Goal: Task Accomplishment & Management: Manage account settings

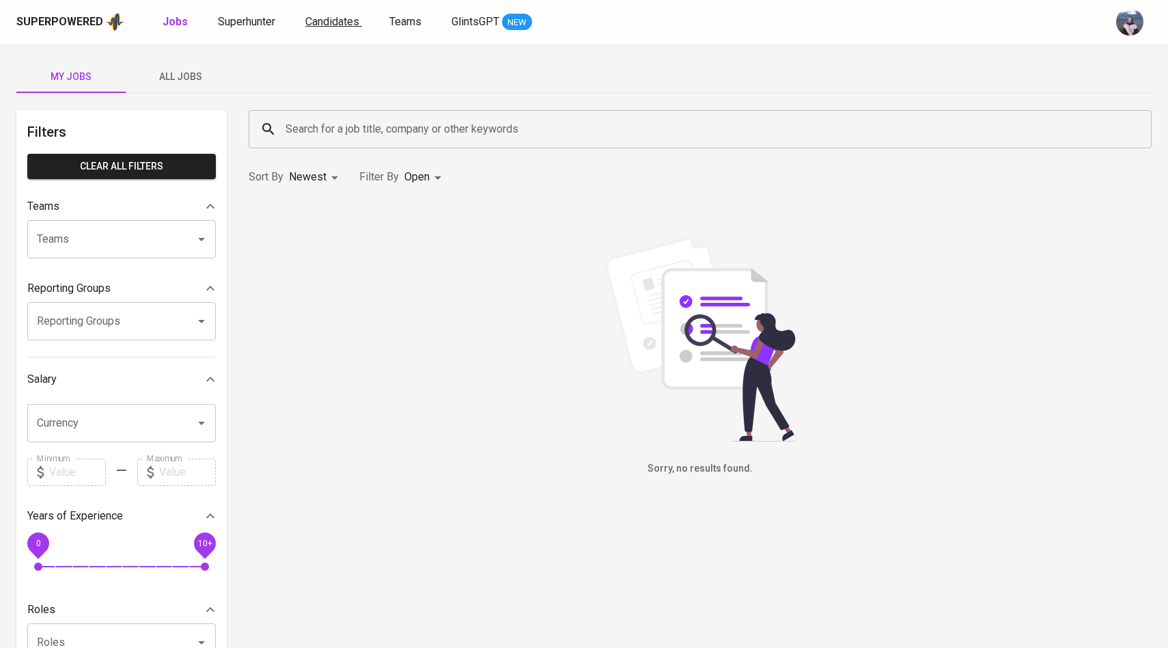
click at [333, 27] on span "Candidates" at bounding box center [332, 21] width 54 height 13
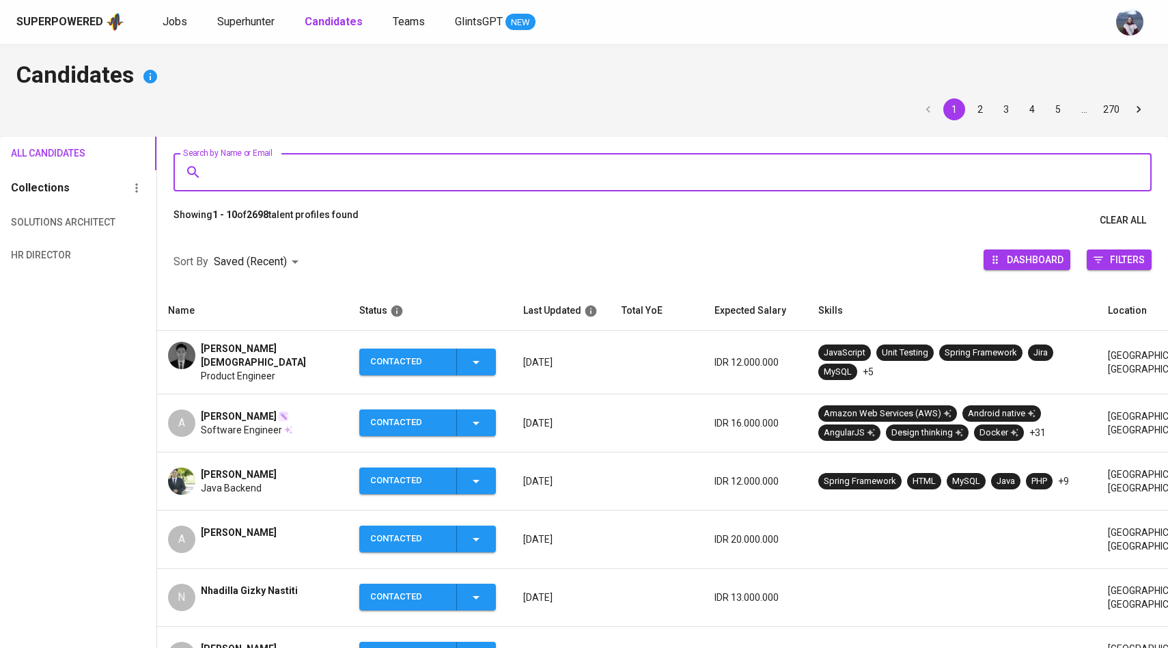
click at [263, 178] on input "Search by Name or Email" at bounding box center [666, 172] width 918 height 26
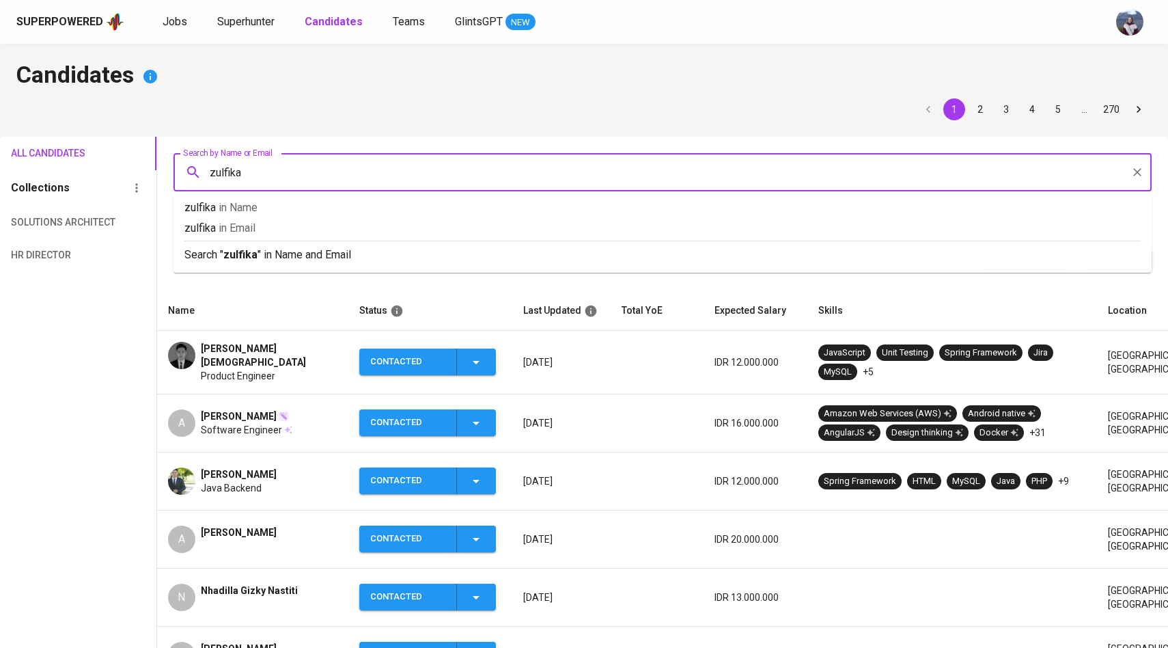
type input "zulfikar"
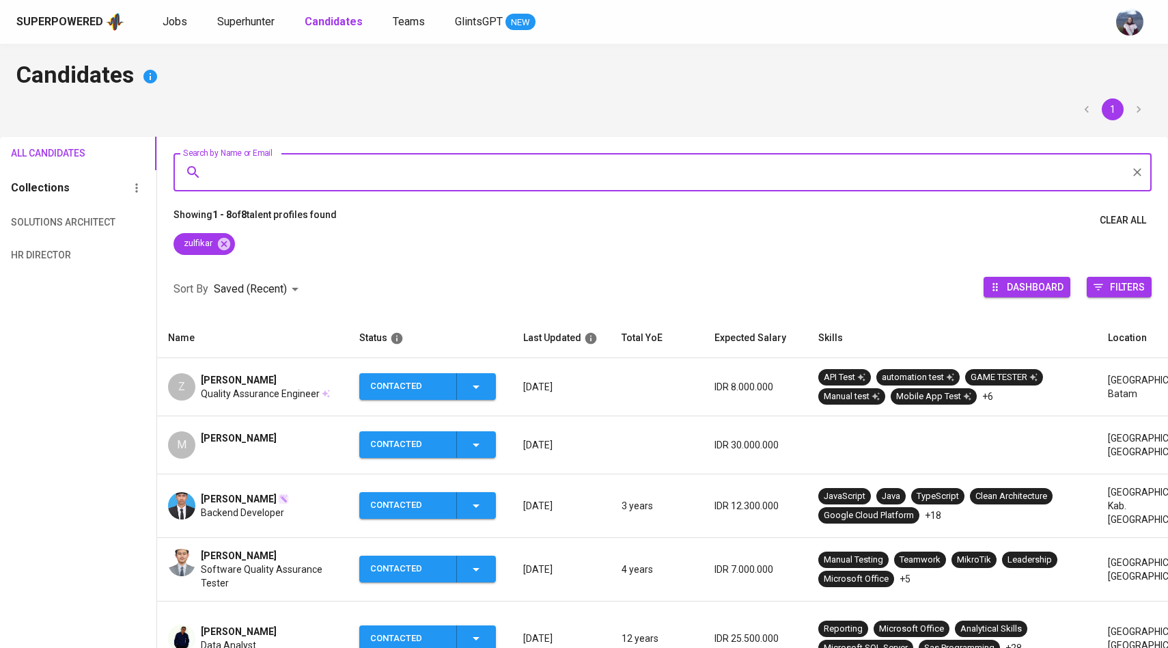
click at [190, 385] on div "Z" at bounding box center [181, 386] width 27 height 27
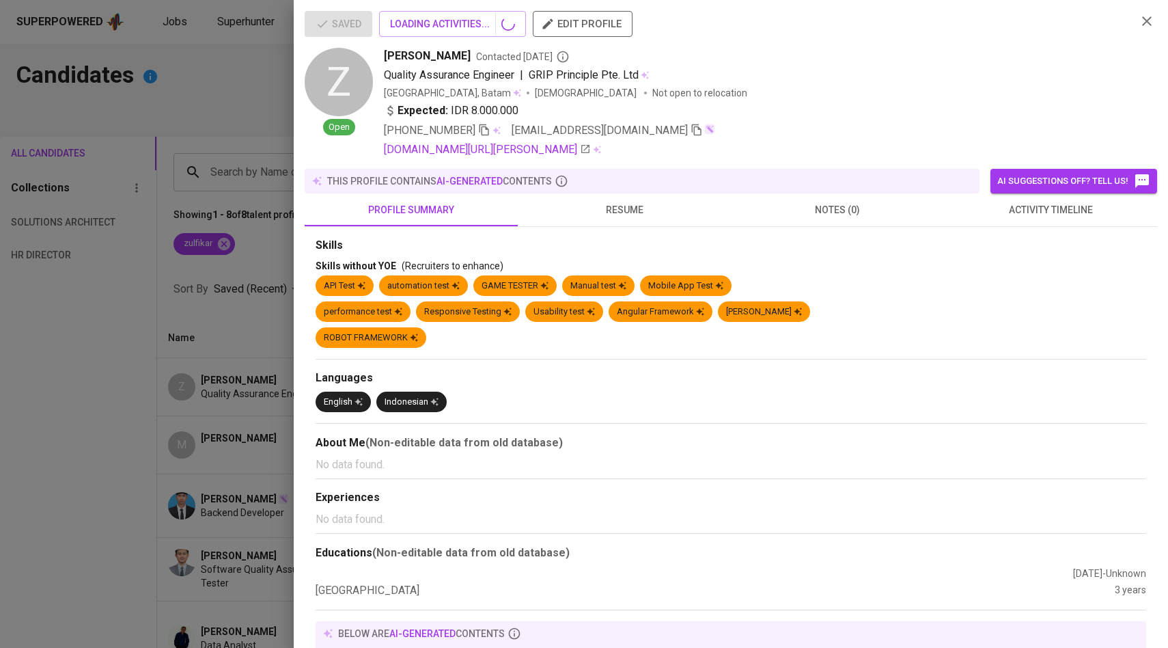
click at [1001, 216] on span "activity timeline" at bounding box center [1050, 210] width 197 height 17
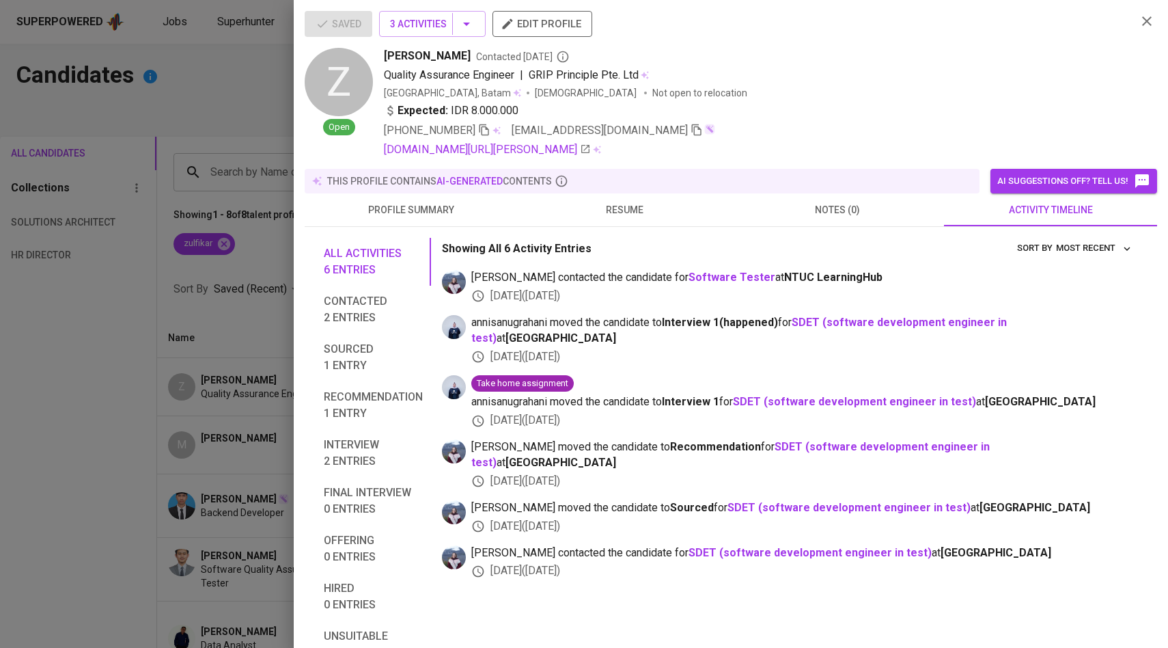
click at [264, 223] on div at bounding box center [584, 324] width 1168 height 648
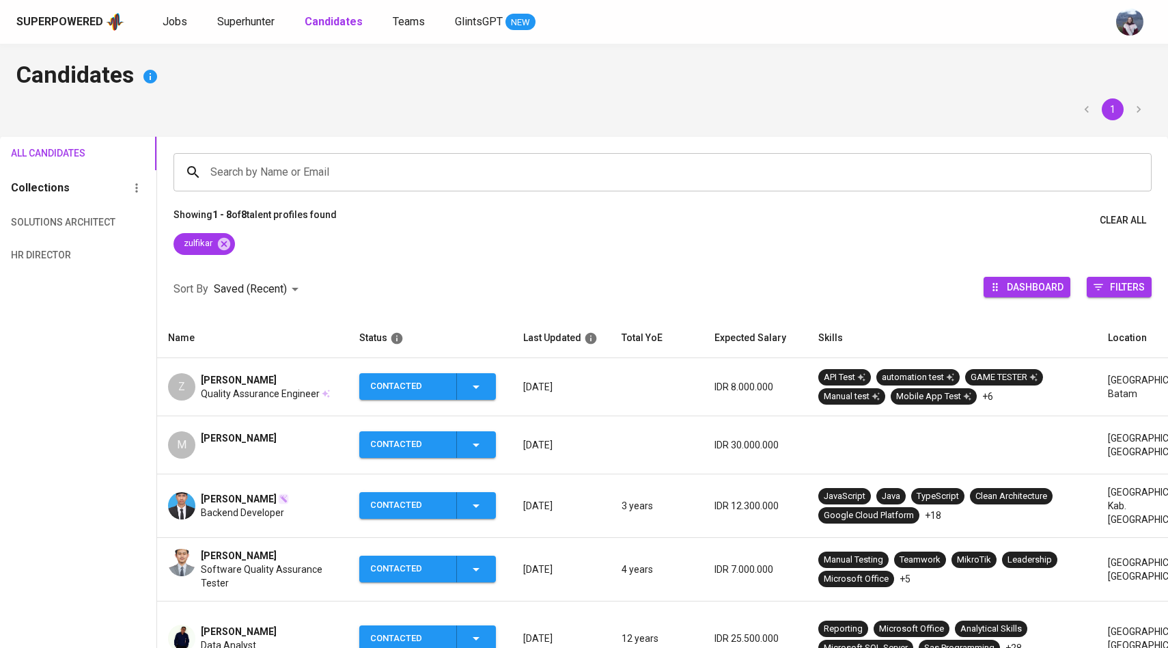
click at [486, 376] on span "Contacted" at bounding box center [428, 386] width 126 height 27
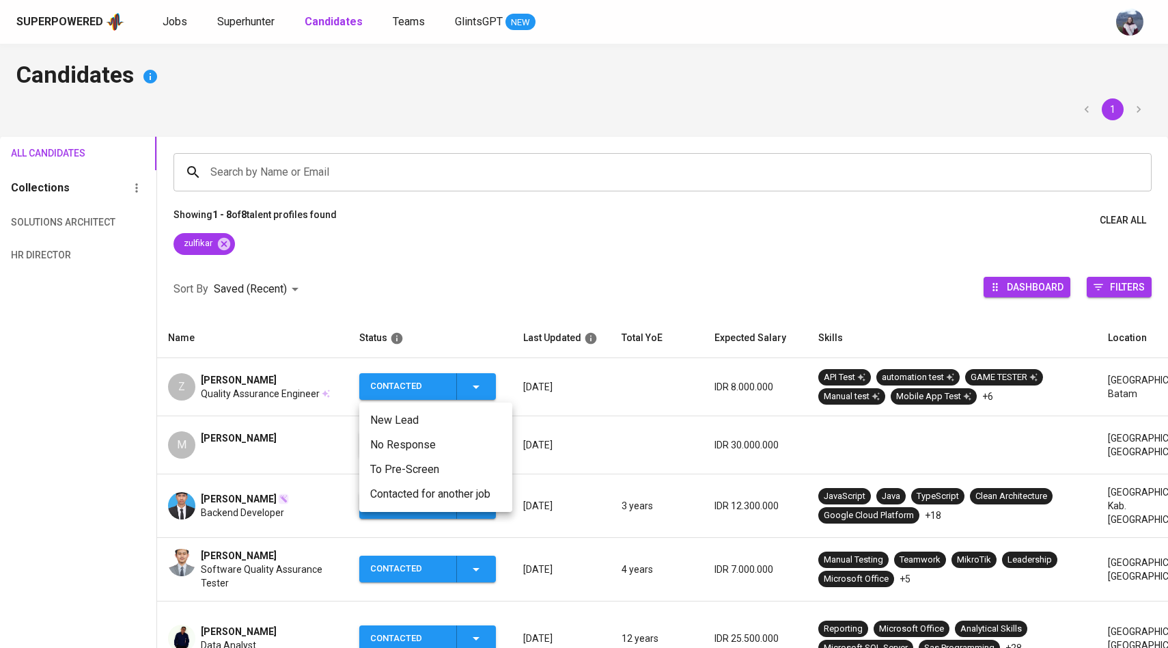
click at [454, 487] on li "Contacted for another job" at bounding box center [435, 494] width 153 height 25
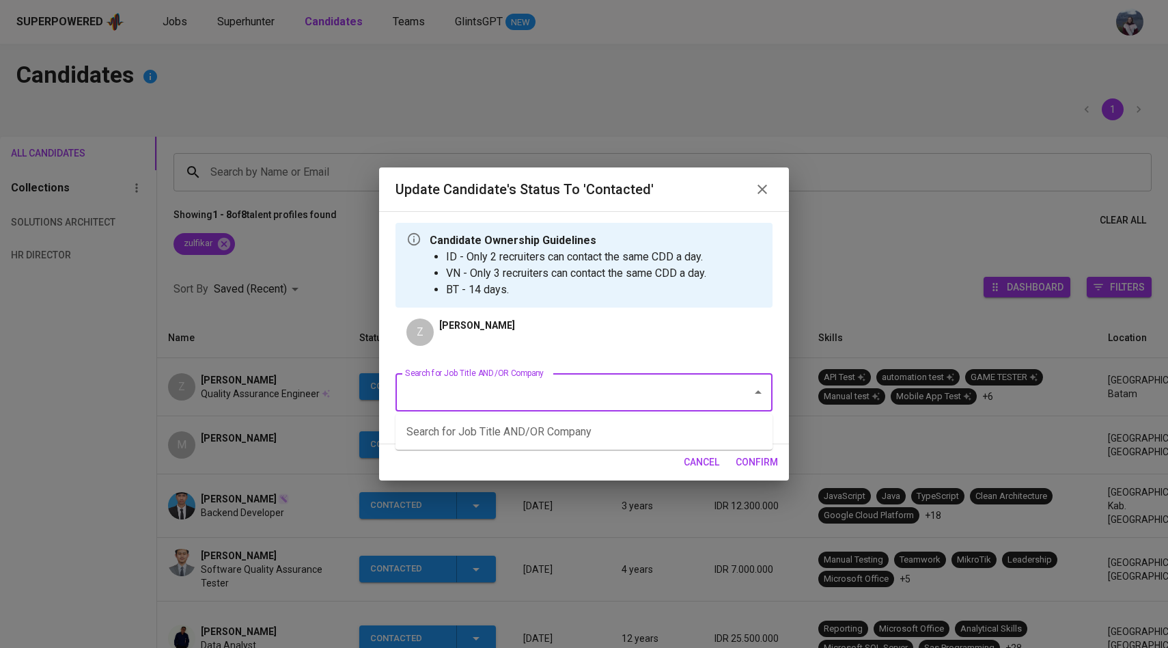
click at [523, 385] on input "Search for Job Title AND/OR Company" at bounding box center [565, 392] width 327 height 26
type input "g"
click at [566, 439] on li "Senior Software Engineer (Android) (GetGo Technologies Pte Ltd)" at bounding box center [584, 431] width 377 height 25
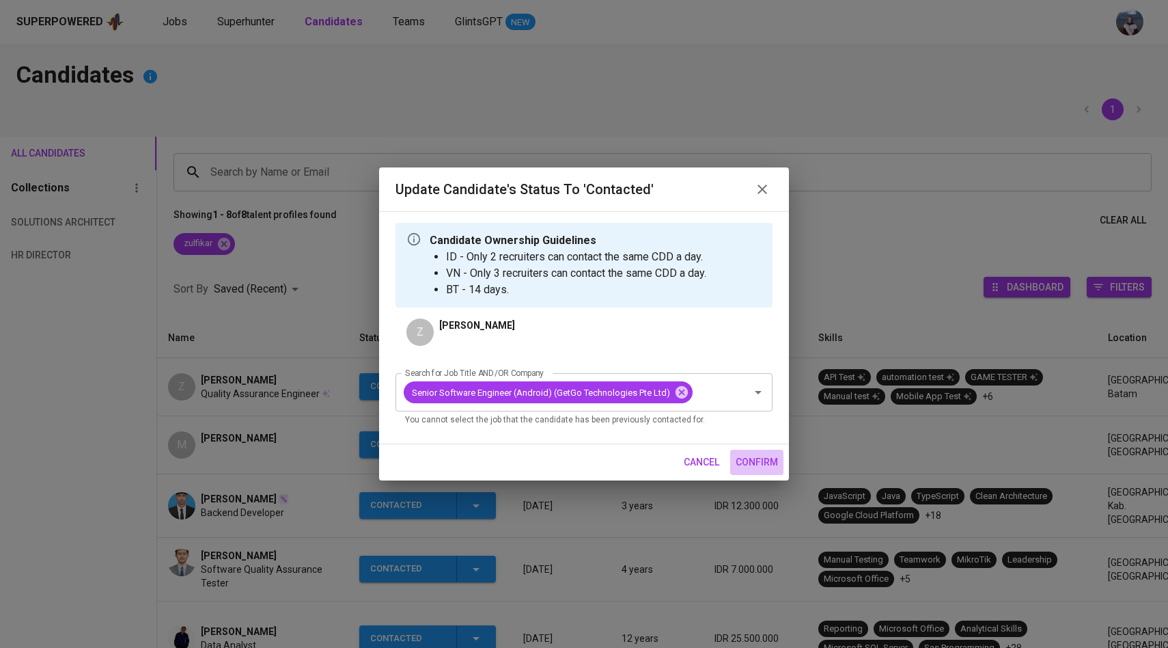
click at [746, 458] on span "confirm" at bounding box center [757, 462] width 42 height 17
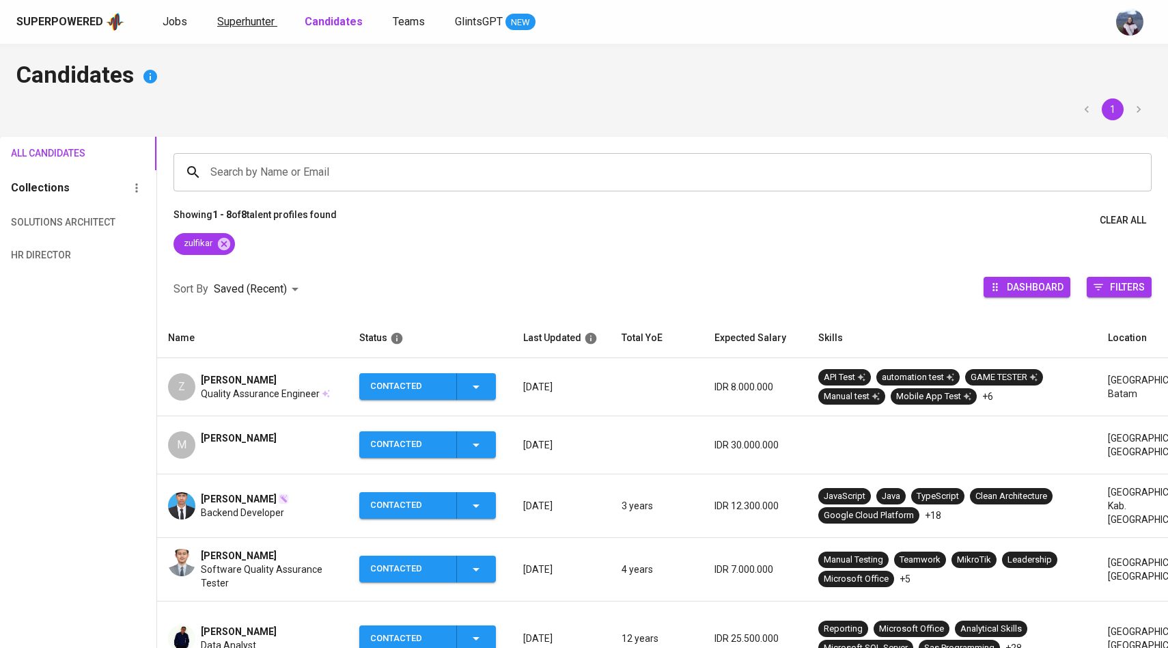
click at [253, 14] on link "Superhunter" at bounding box center [247, 22] width 60 height 17
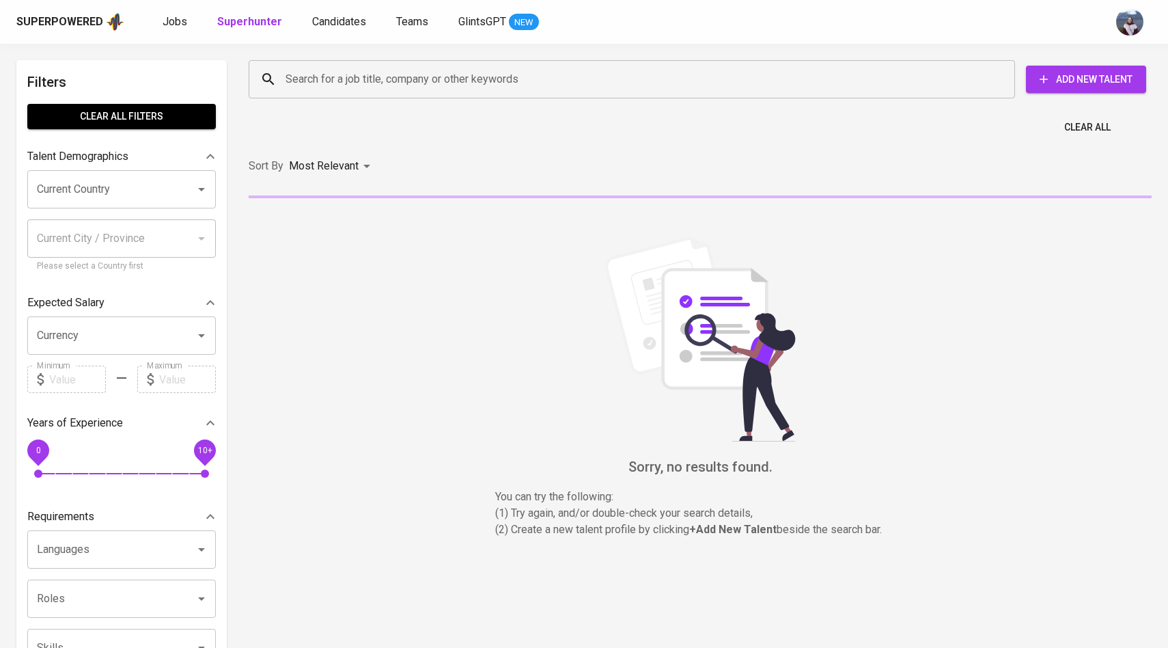
click at [314, 81] on input "Search for a job title, company or other keywords" at bounding box center [635, 79] width 706 height 26
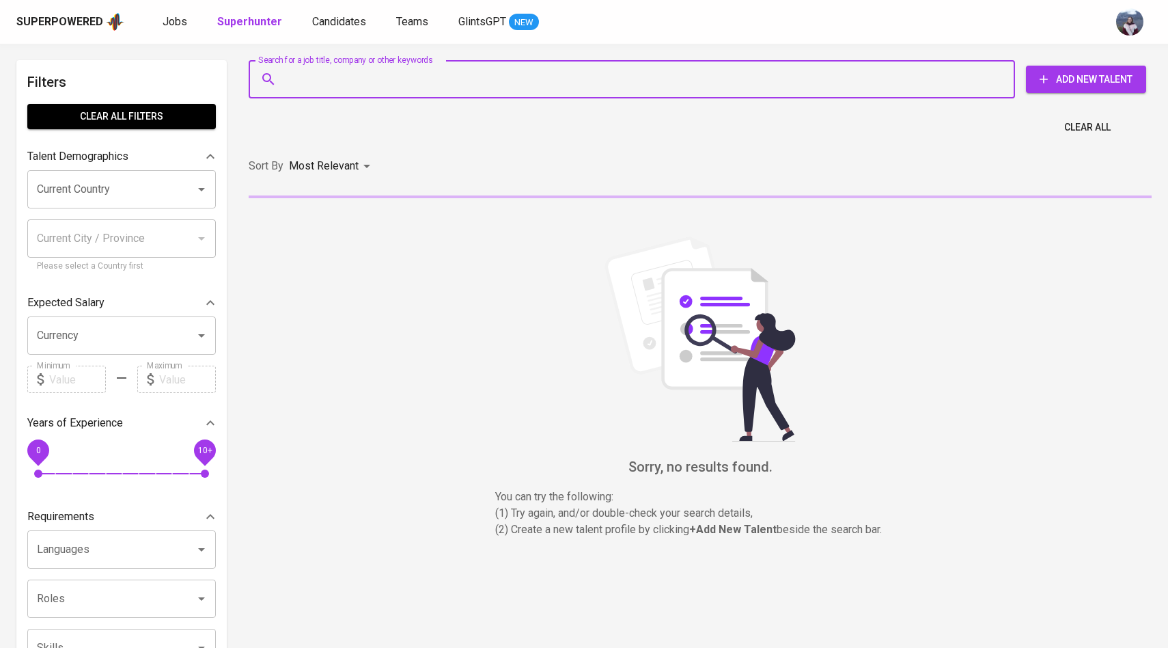
paste input "[EMAIL_ADDRESS][DOMAIN_NAME]"
type input "[EMAIL_ADDRESS][DOMAIN_NAME]"
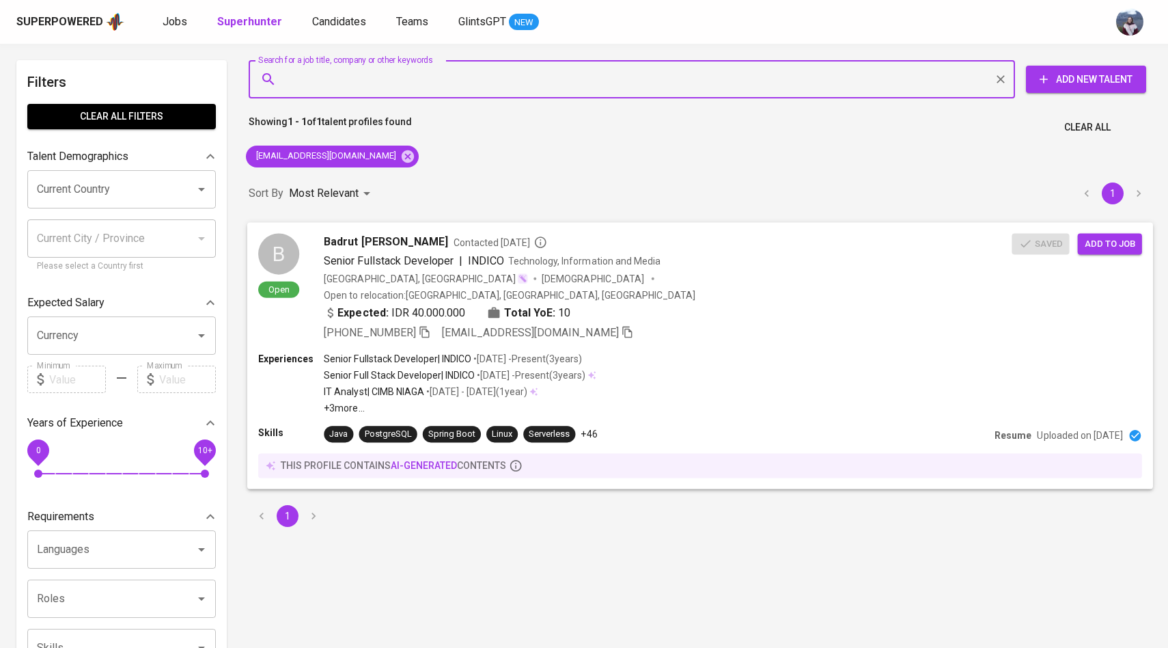
click at [285, 270] on div "B" at bounding box center [278, 253] width 41 height 41
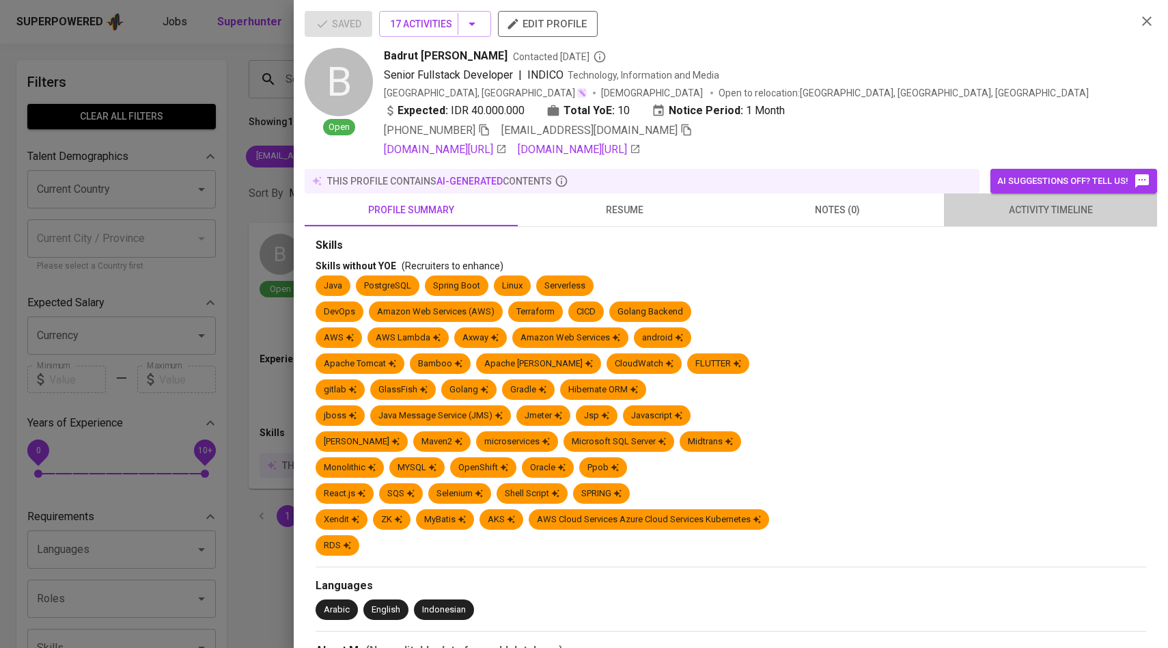
click at [1000, 223] on button "activity timeline" at bounding box center [1050, 209] width 213 height 33
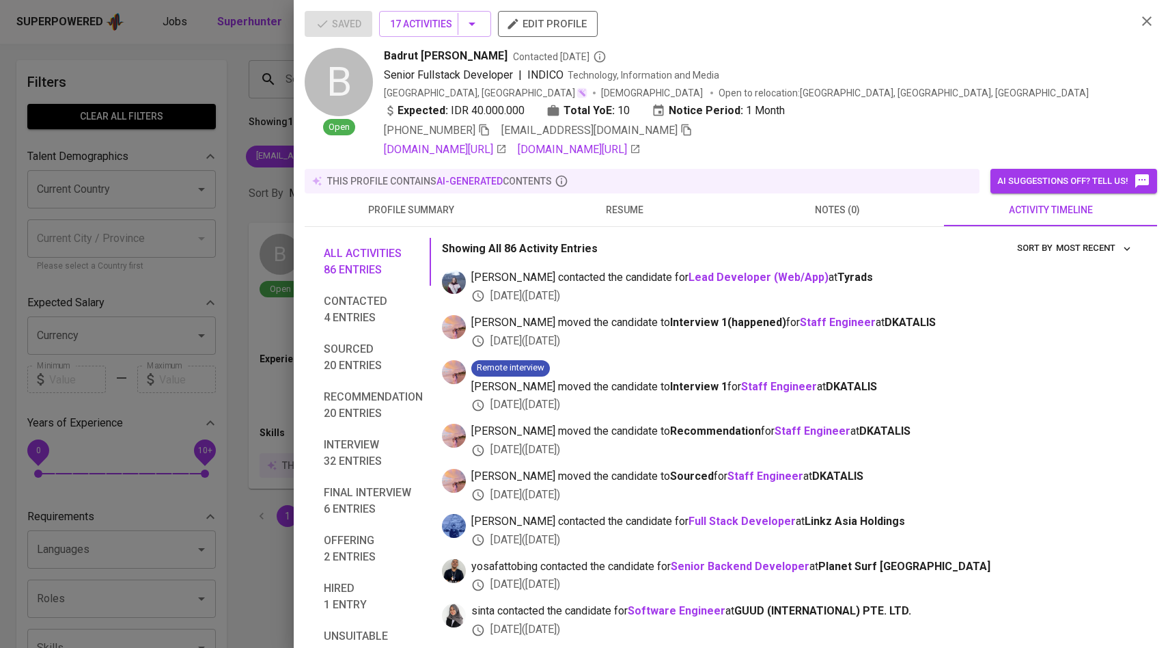
click at [232, 181] on div at bounding box center [584, 324] width 1168 height 648
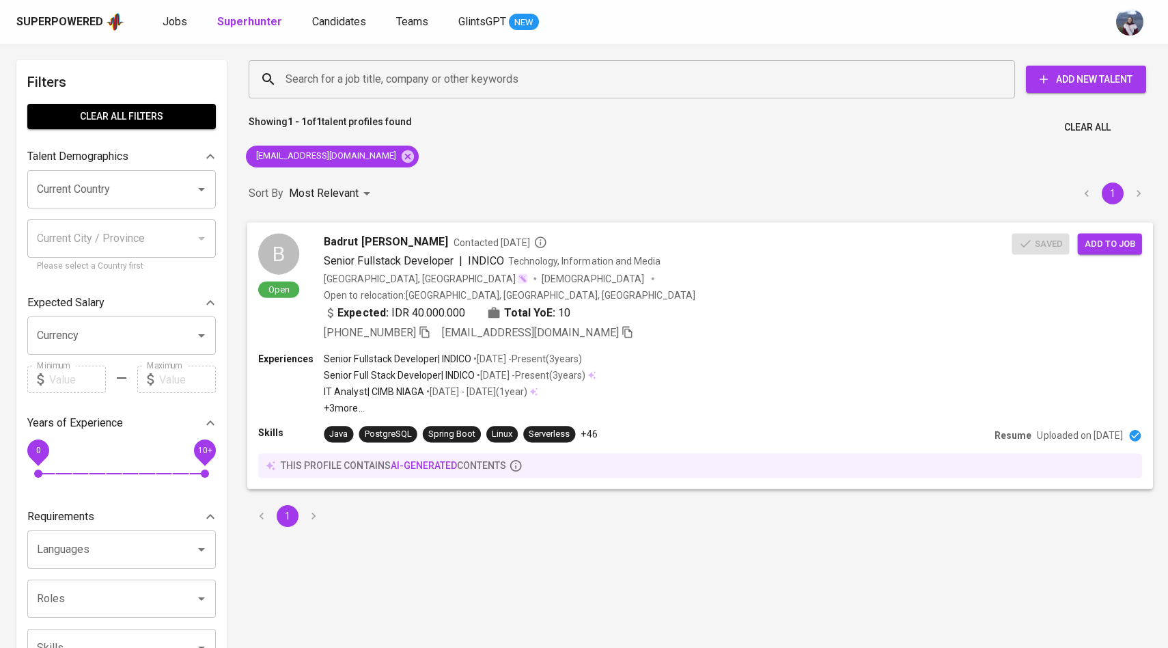
click at [279, 249] on div "B" at bounding box center [278, 253] width 41 height 41
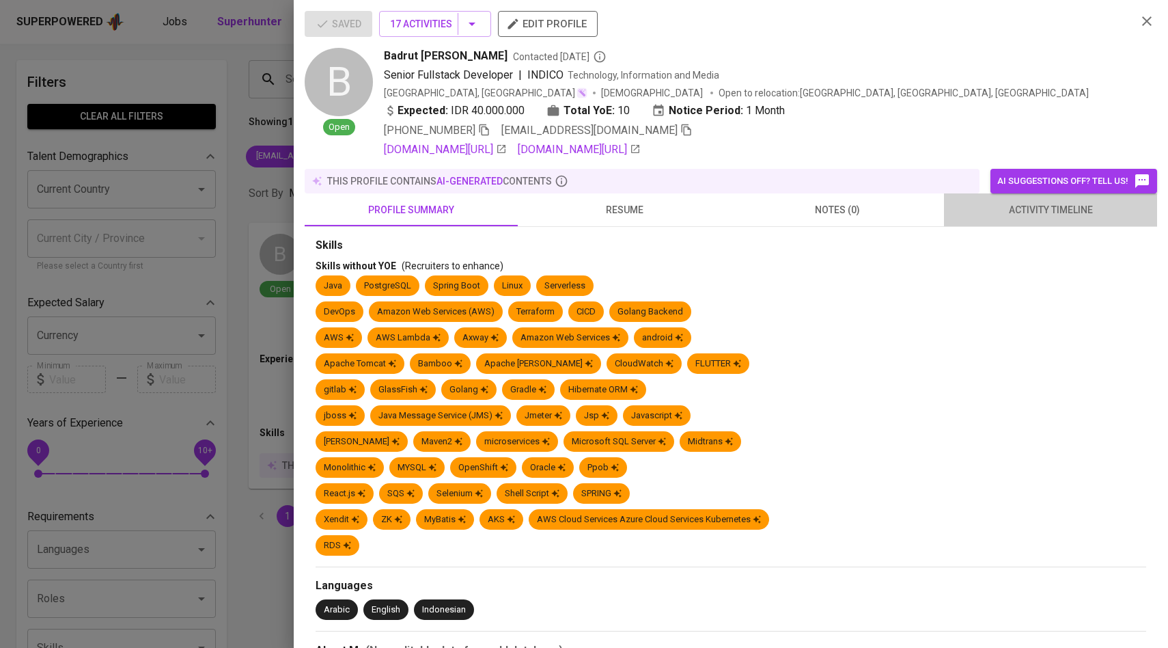
click at [1026, 217] on span "activity timeline" at bounding box center [1050, 210] width 197 height 17
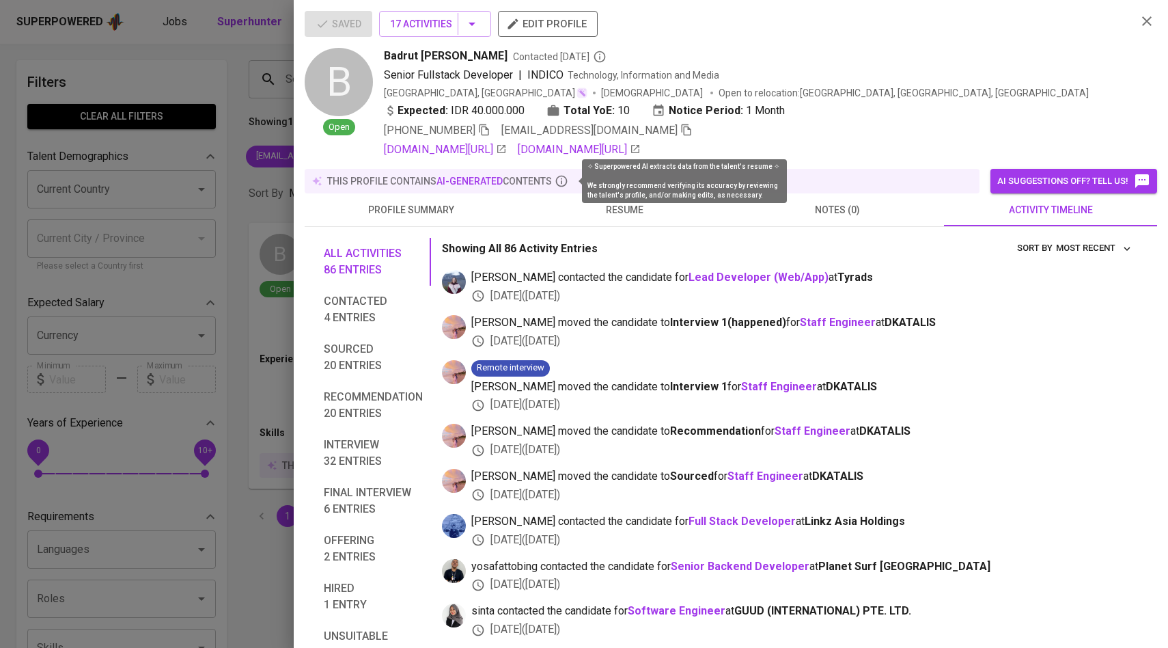
click at [561, 174] on icon at bounding box center [562, 181] width 14 height 14
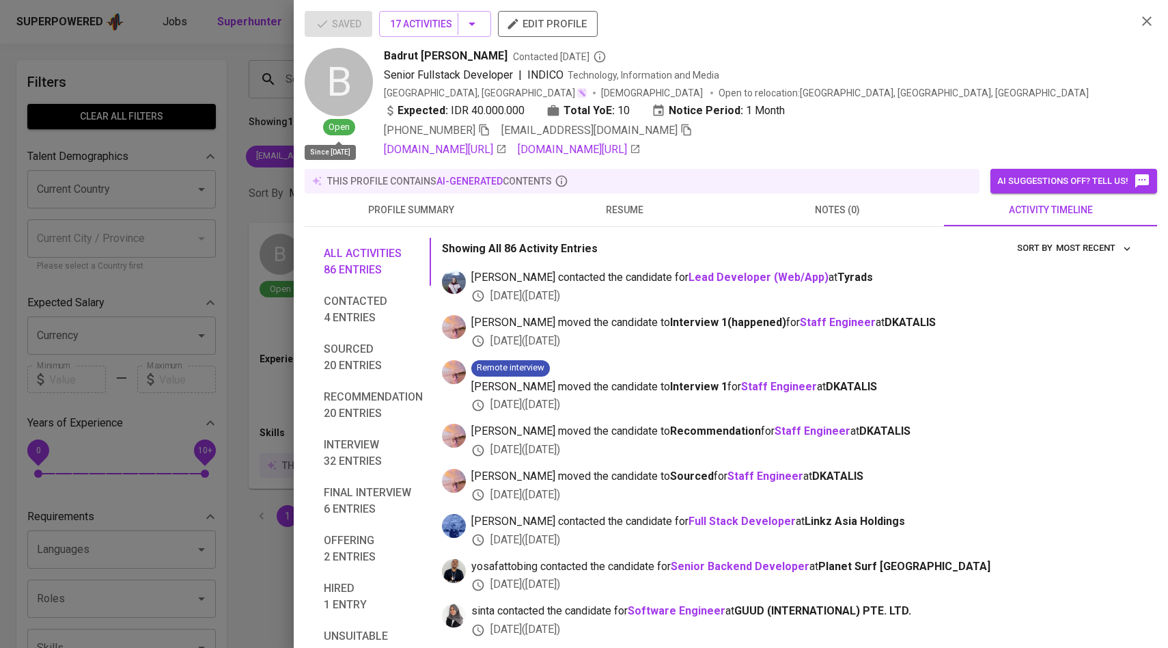
click at [305, 130] on div "Open" at bounding box center [339, 127] width 68 height 16
click at [273, 144] on div at bounding box center [584, 324] width 1168 height 648
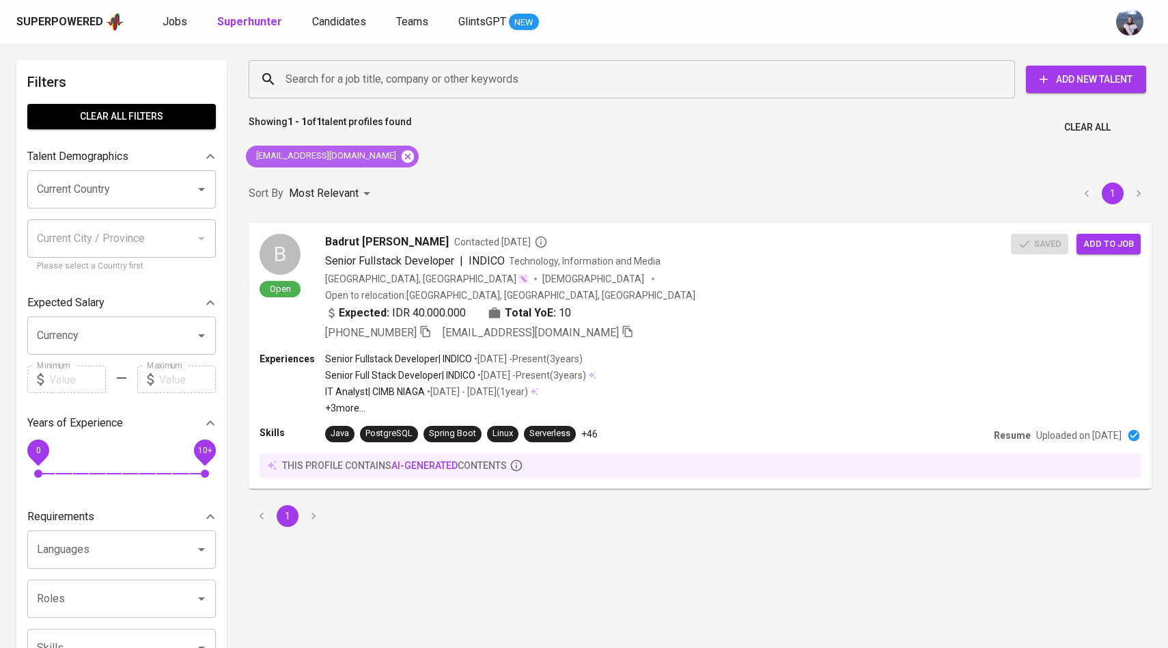
click at [402, 159] on icon at bounding box center [408, 156] width 12 height 12
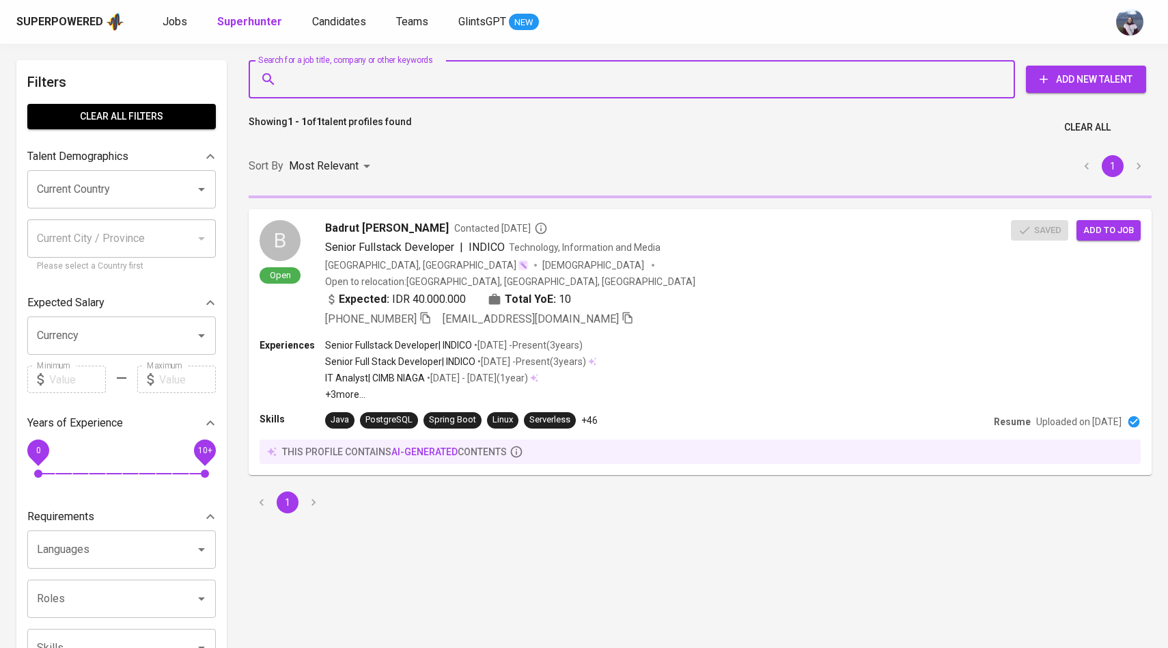
click at [376, 83] on input "Search for a job title, company or other keywords" at bounding box center [635, 79] width 706 height 26
paste input "[EMAIL_ADDRESS][DOMAIN_NAME]"
type input "[EMAIL_ADDRESS][DOMAIN_NAME]"
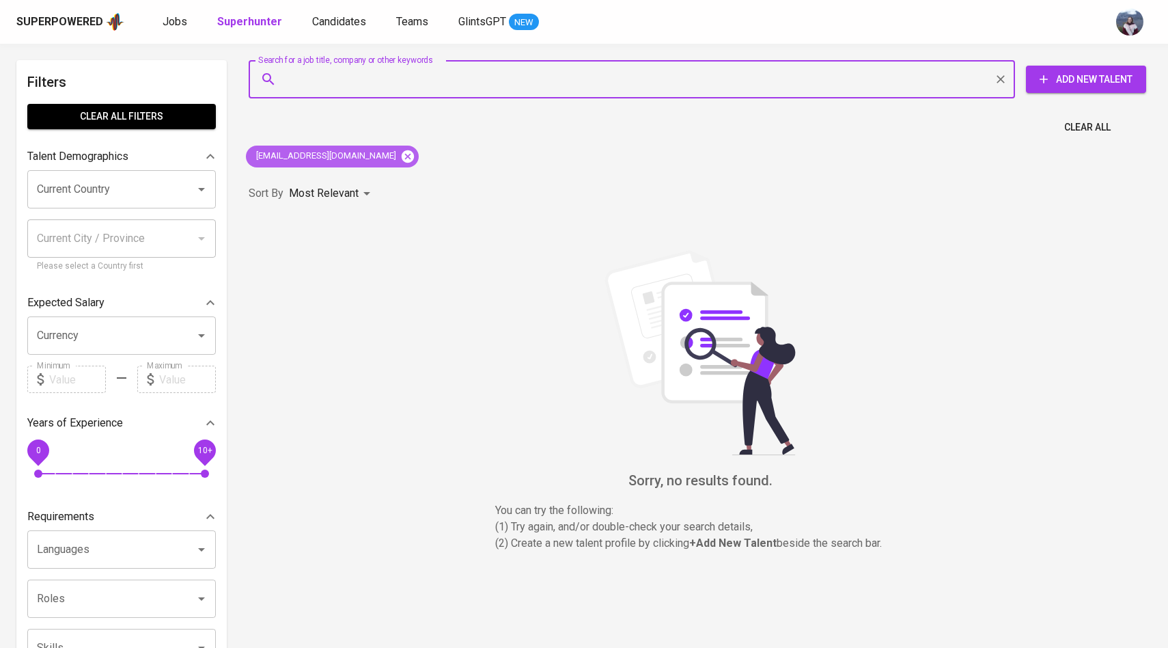
click at [402, 160] on icon at bounding box center [408, 156] width 12 height 12
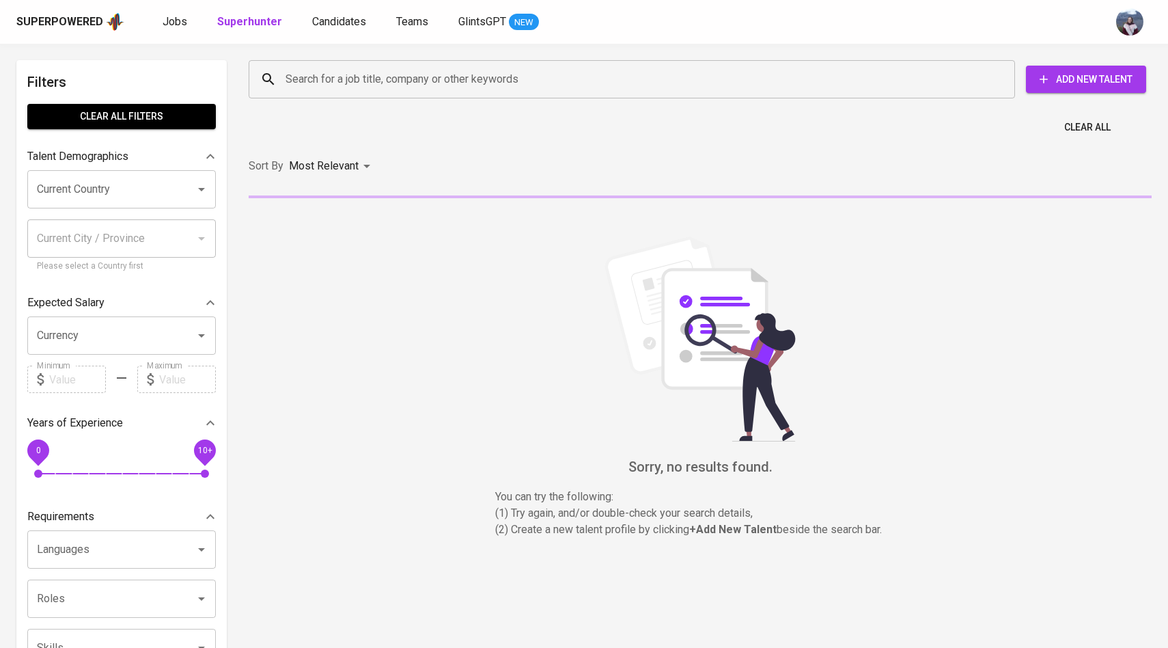
click at [386, 94] on div "Search for a job title, company or other keywords" at bounding box center [632, 79] width 767 height 38
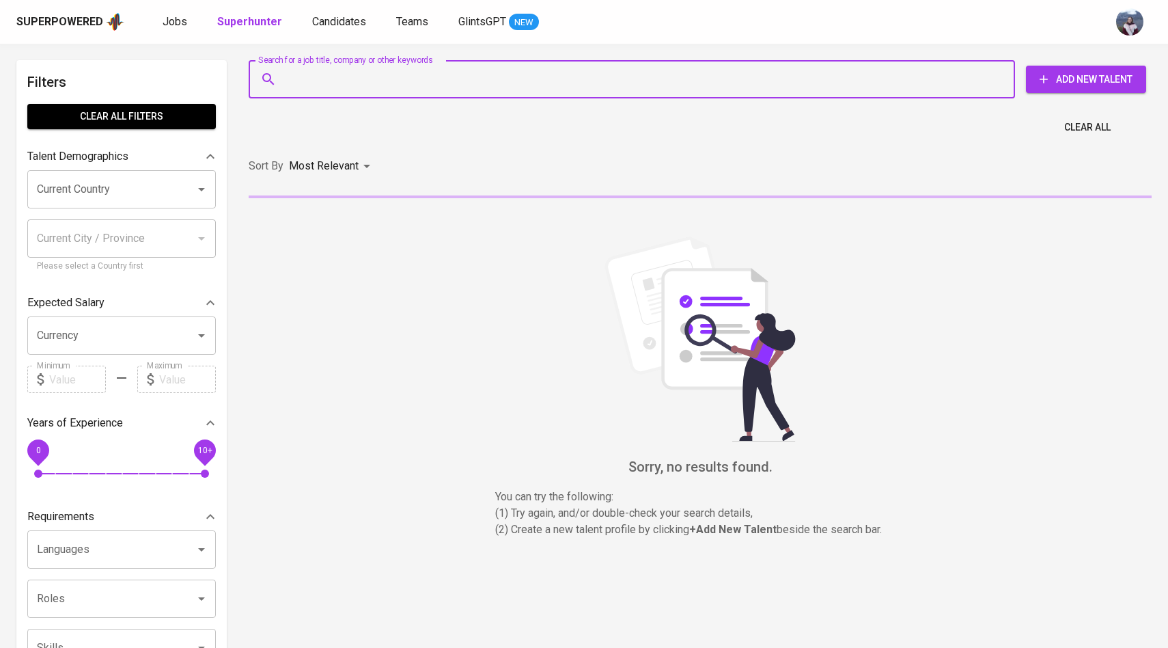
paste input "[EMAIL_ADDRESS][DOMAIN_NAME]"
type input "[EMAIL_ADDRESS][DOMAIN_NAME]"
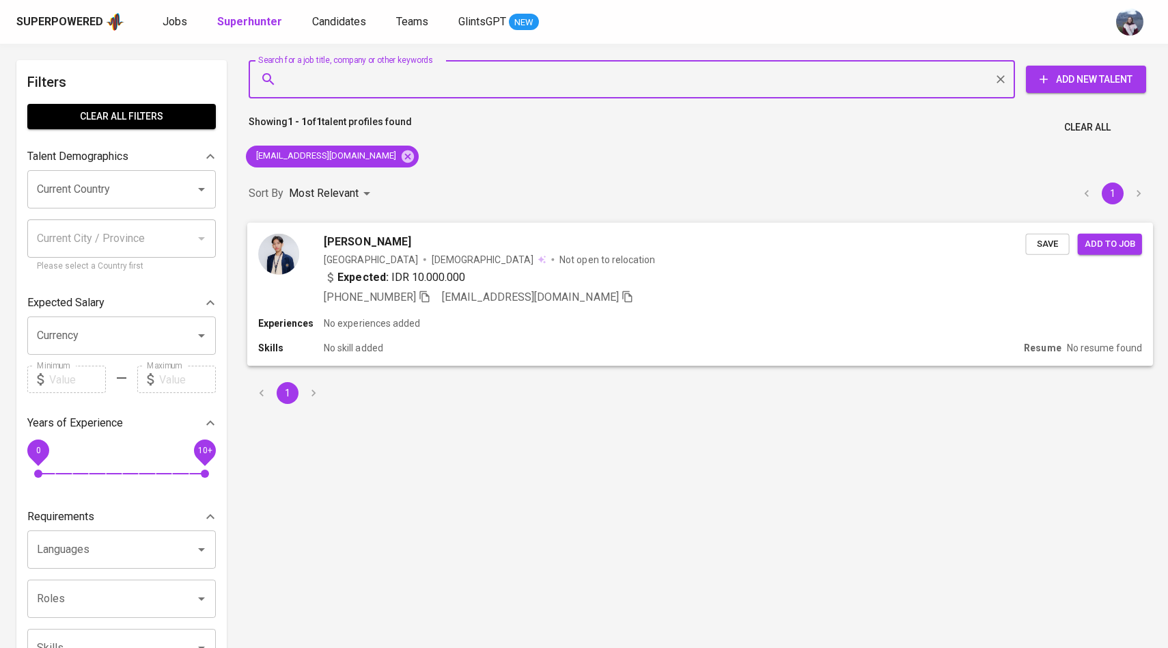
click at [296, 258] on img at bounding box center [278, 253] width 41 height 41
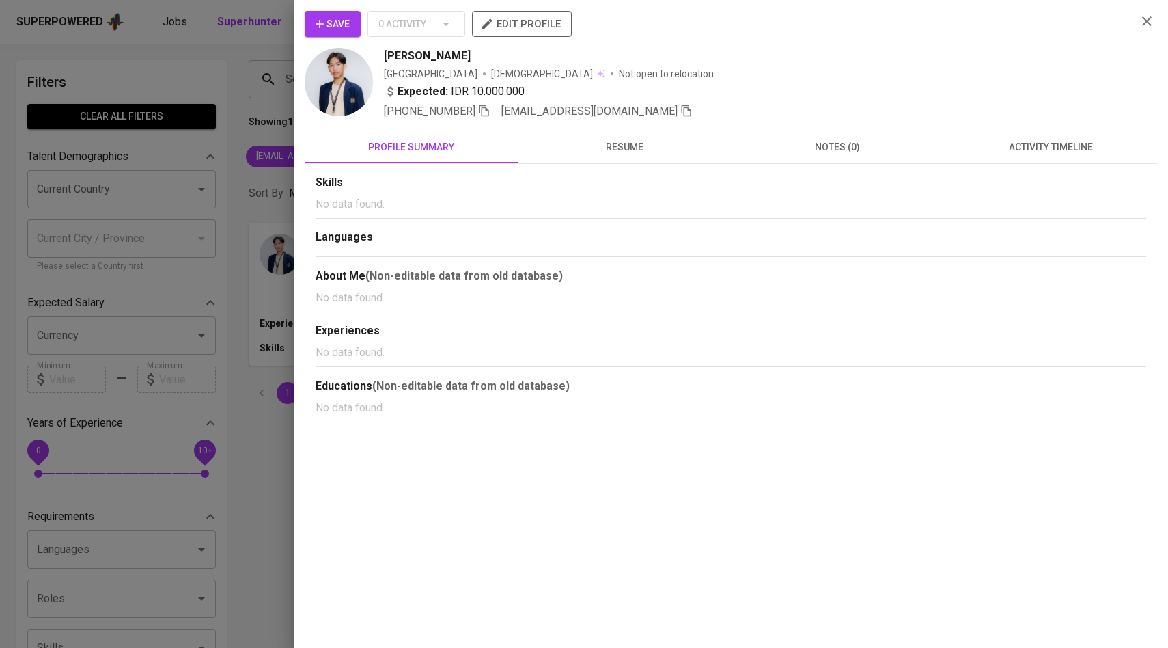
click at [1029, 133] on button "activity timeline" at bounding box center [1050, 146] width 213 height 33
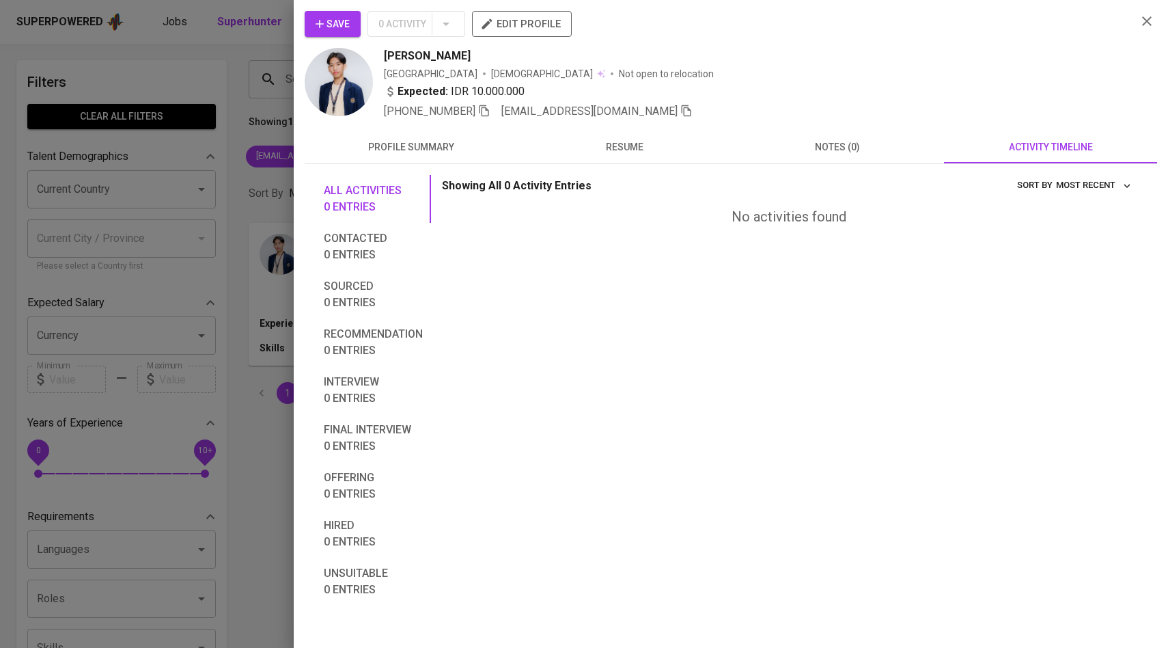
click at [340, 33] on button "Save" at bounding box center [333, 24] width 56 height 26
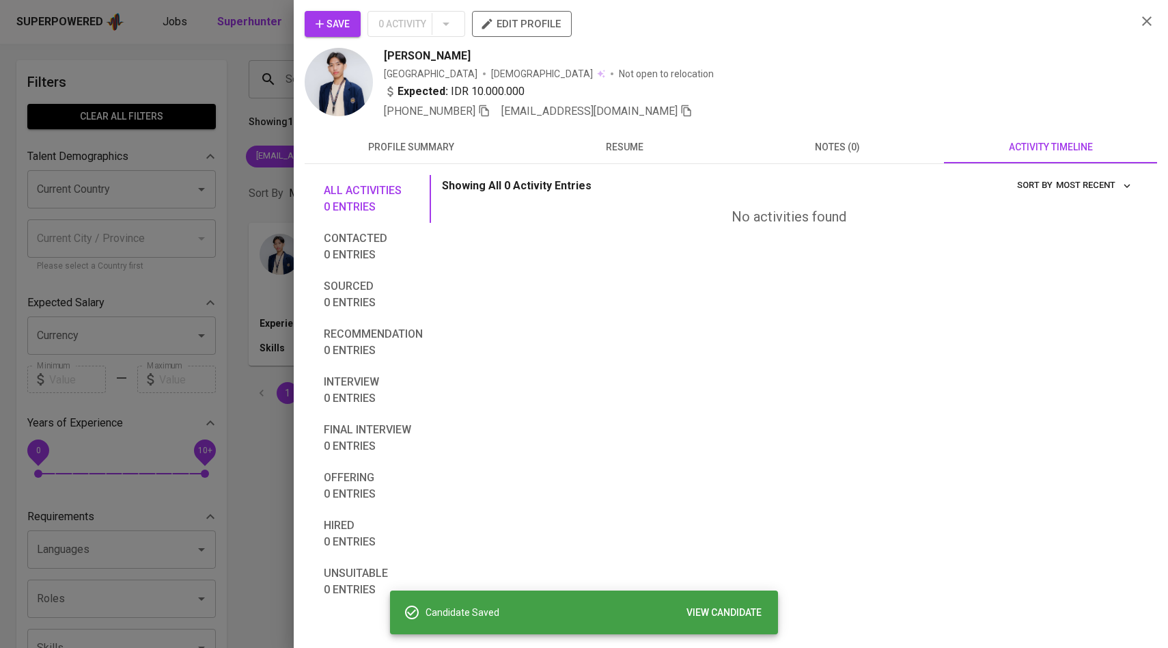
click at [223, 137] on div at bounding box center [584, 324] width 1168 height 648
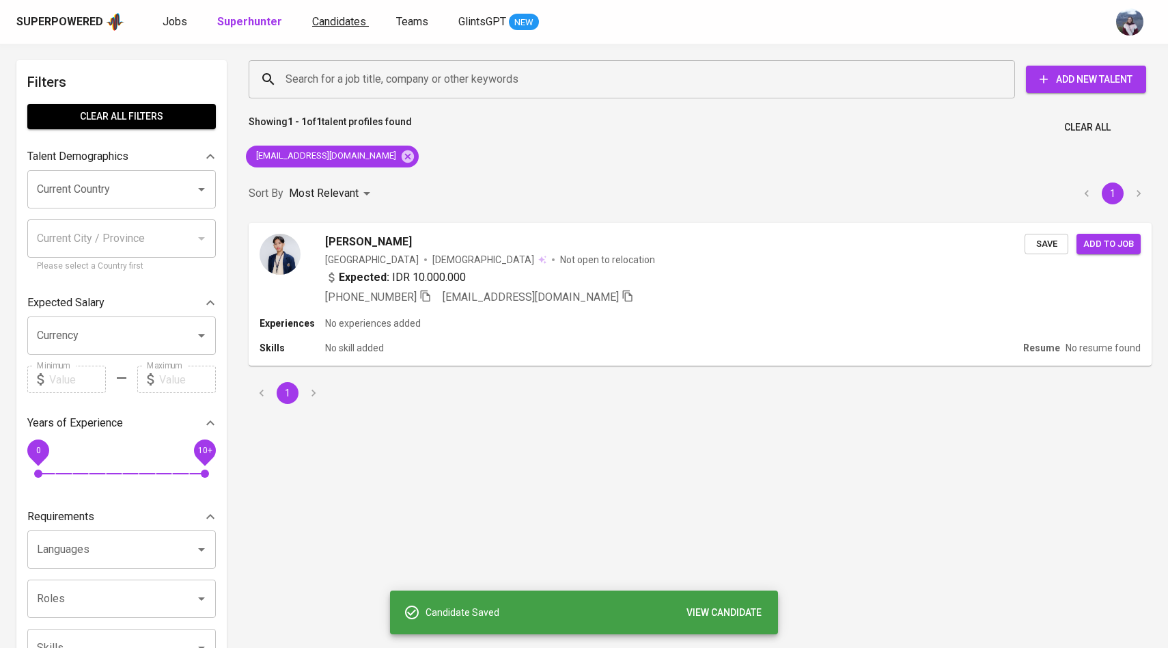
click at [320, 26] on span "Candidates" at bounding box center [339, 21] width 54 height 13
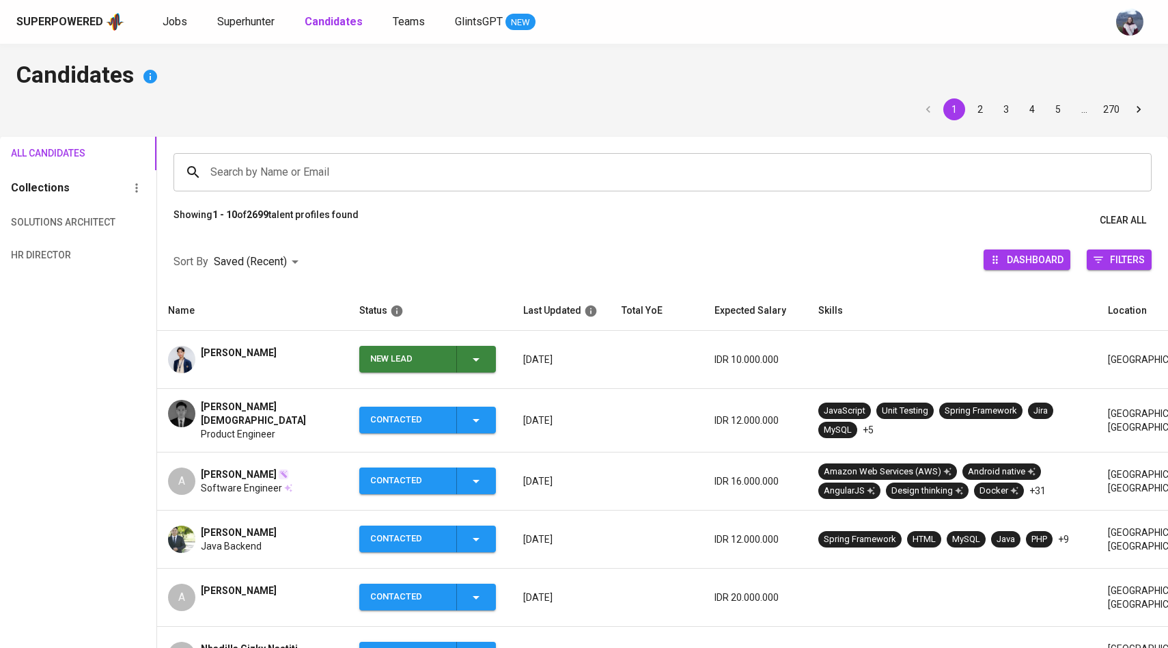
click at [473, 357] on icon "button" at bounding box center [476, 359] width 16 height 16
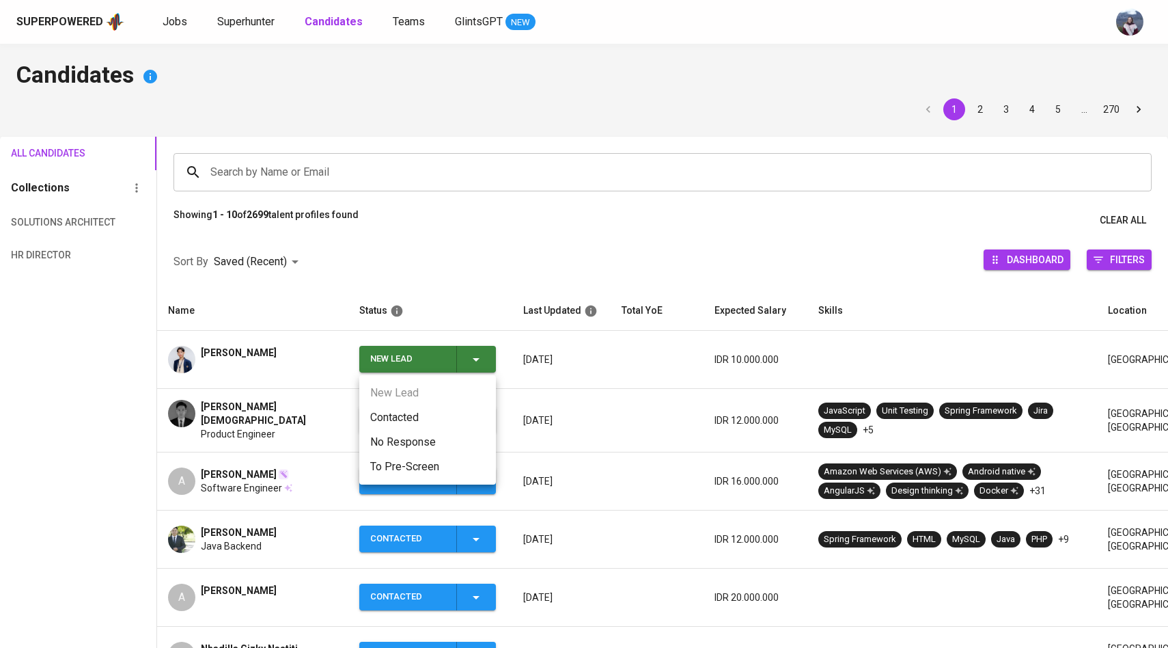
click at [423, 412] on li "Contacted" at bounding box center [427, 417] width 137 height 25
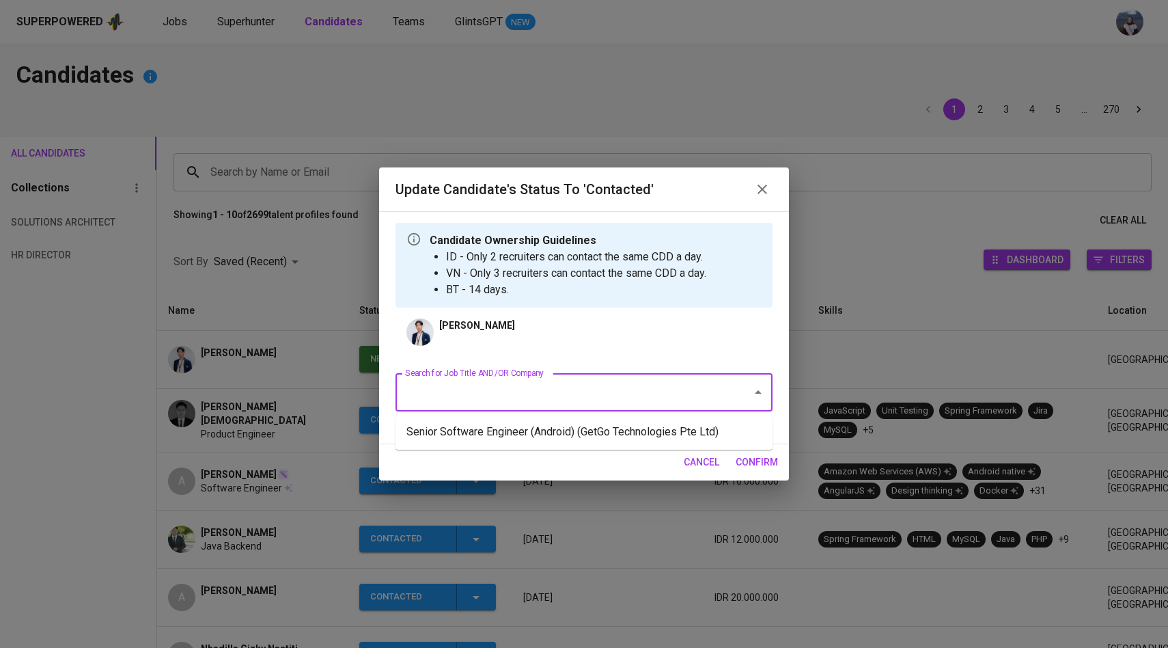
click at [496, 391] on input "Search for Job Title AND/OR Company" at bounding box center [565, 392] width 327 height 26
click at [534, 434] on li "Software Development in Test (SDET) ([GEOGRAPHIC_DATA])" at bounding box center [584, 431] width 377 height 25
type input "sdet"
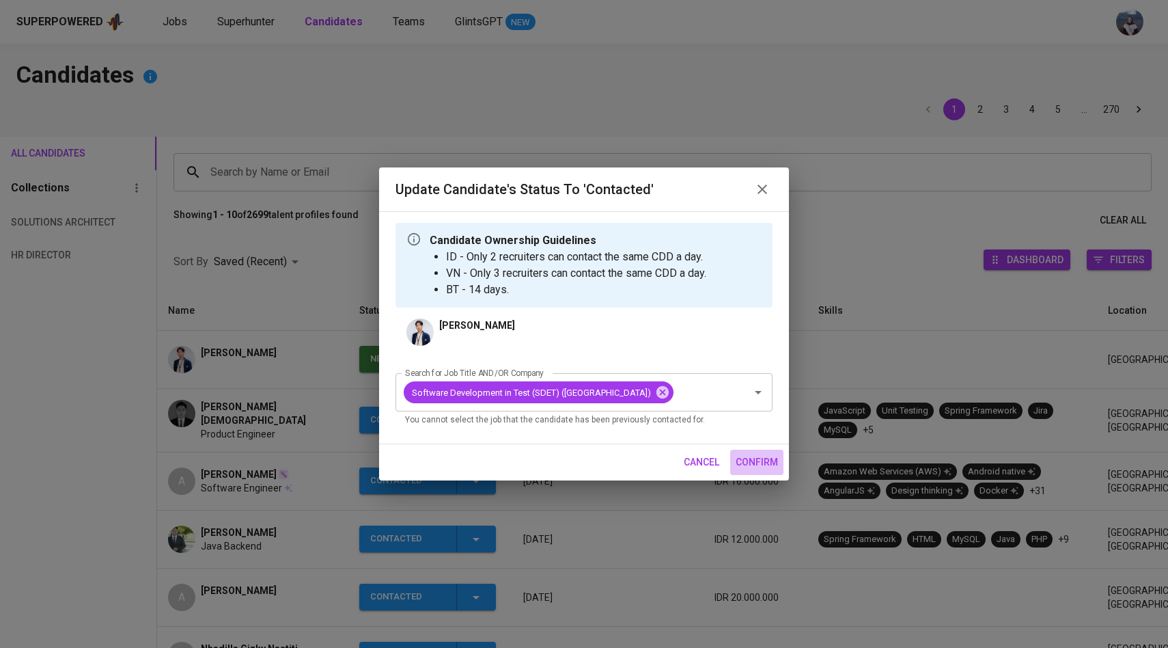
click at [748, 471] on span "confirm" at bounding box center [757, 462] width 42 height 17
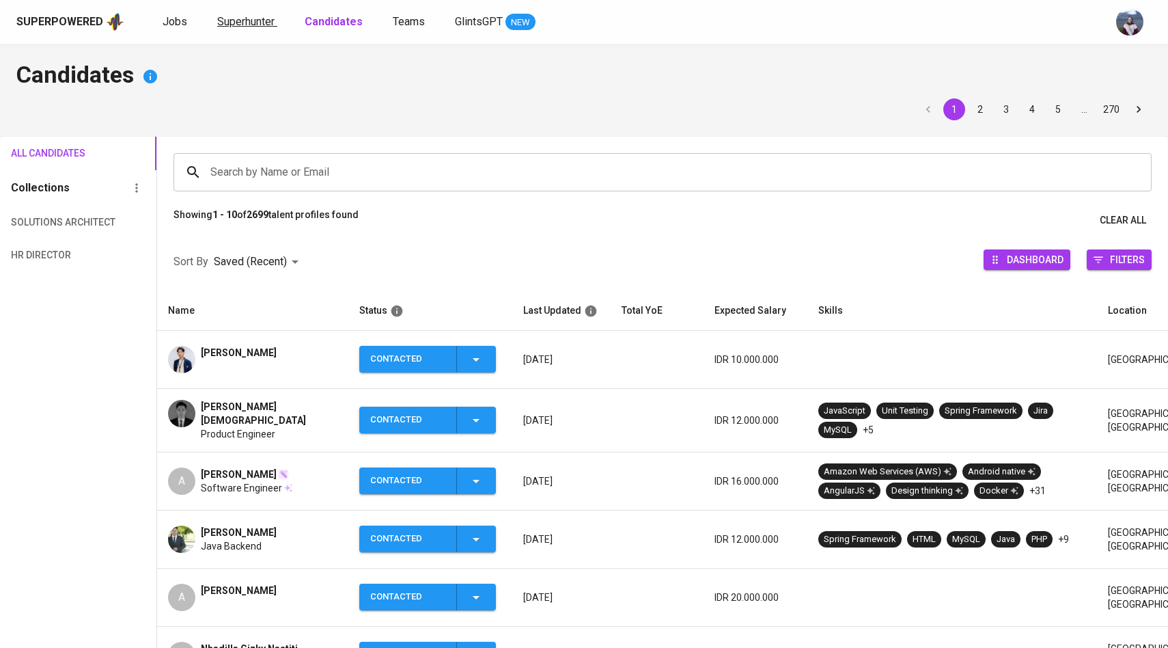
click at [253, 18] on span "Superhunter" at bounding box center [245, 21] width 57 height 13
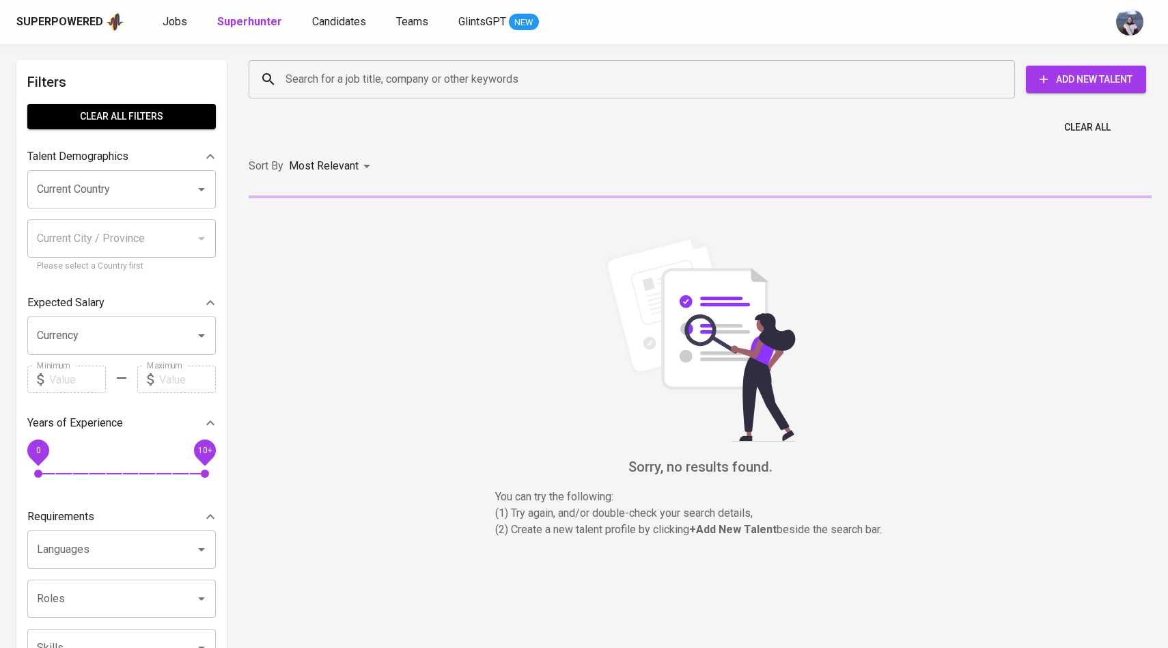
click at [361, 94] on div "Search for a job title, company or other keywords" at bounding box center [632, 79] width 767 height 38
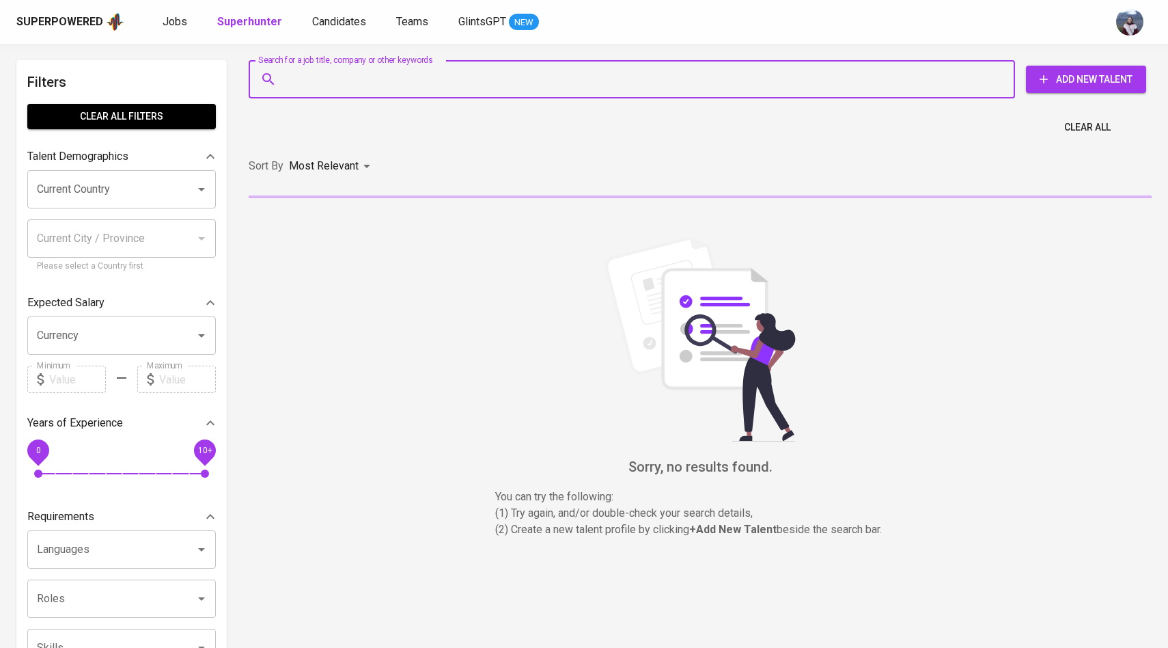
paste input "[EMAIL_ADDRESS][DOMAIN_NAME]"
type input "[EMAIL_ADDRESS][DOMAIN_NAME]"
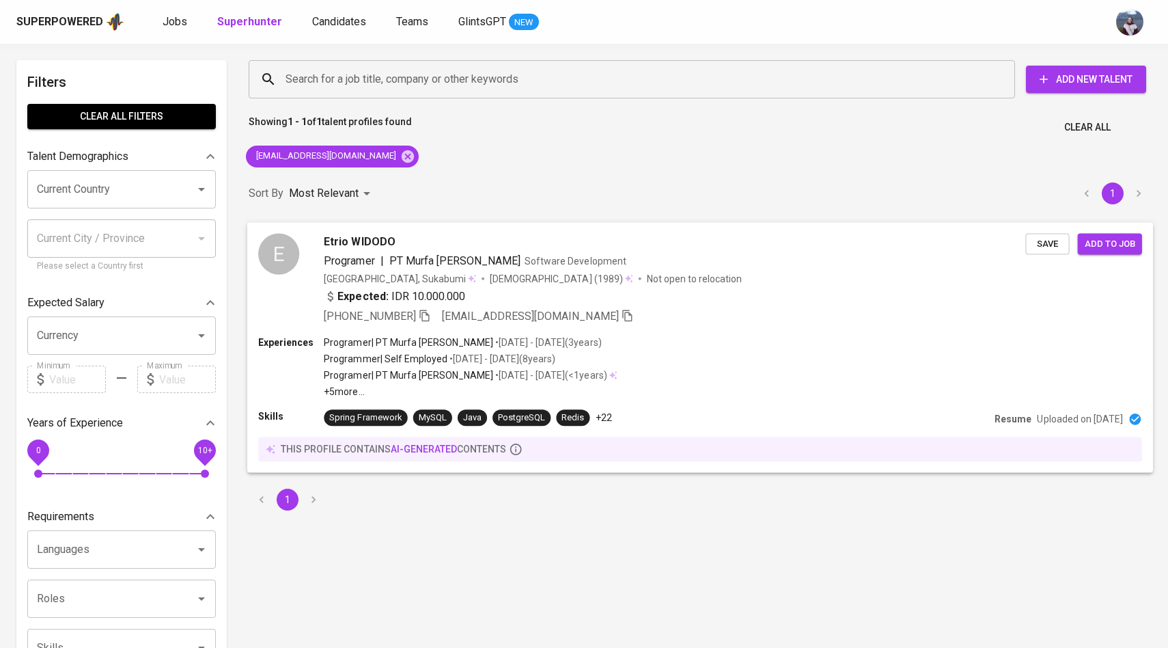
click at [282, 239] on div "E" at bounding box center [278, 253] width 41 height 41
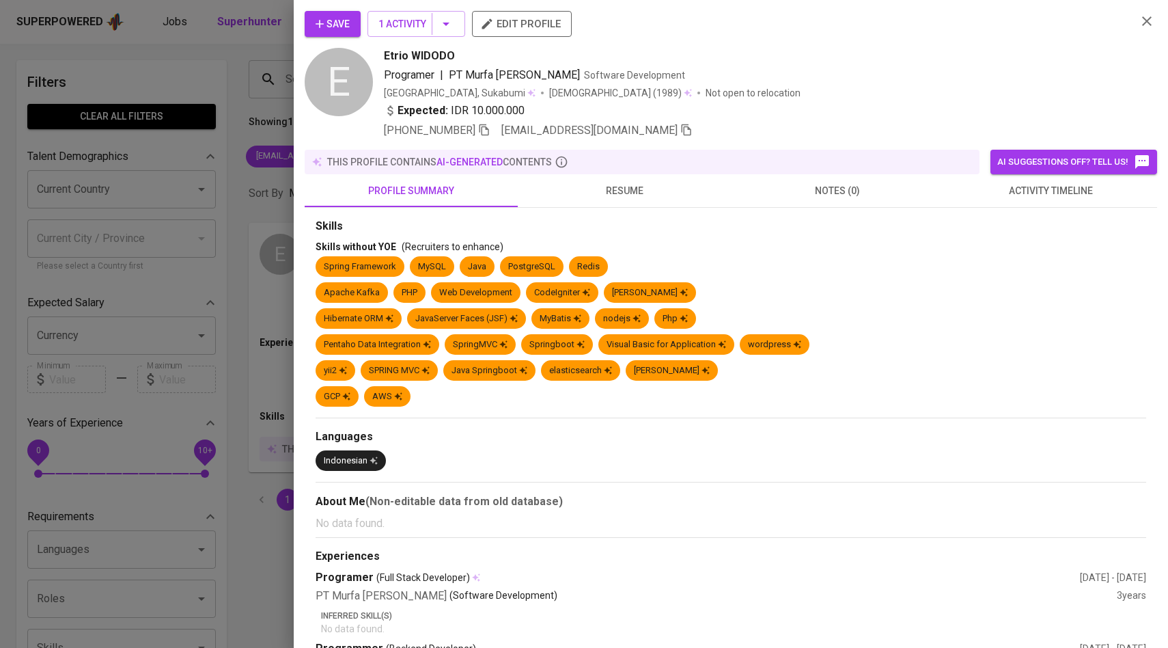
click at [1038, 196] on span "activity timeline" at bounding box center [1050, 190] width 197 height 17
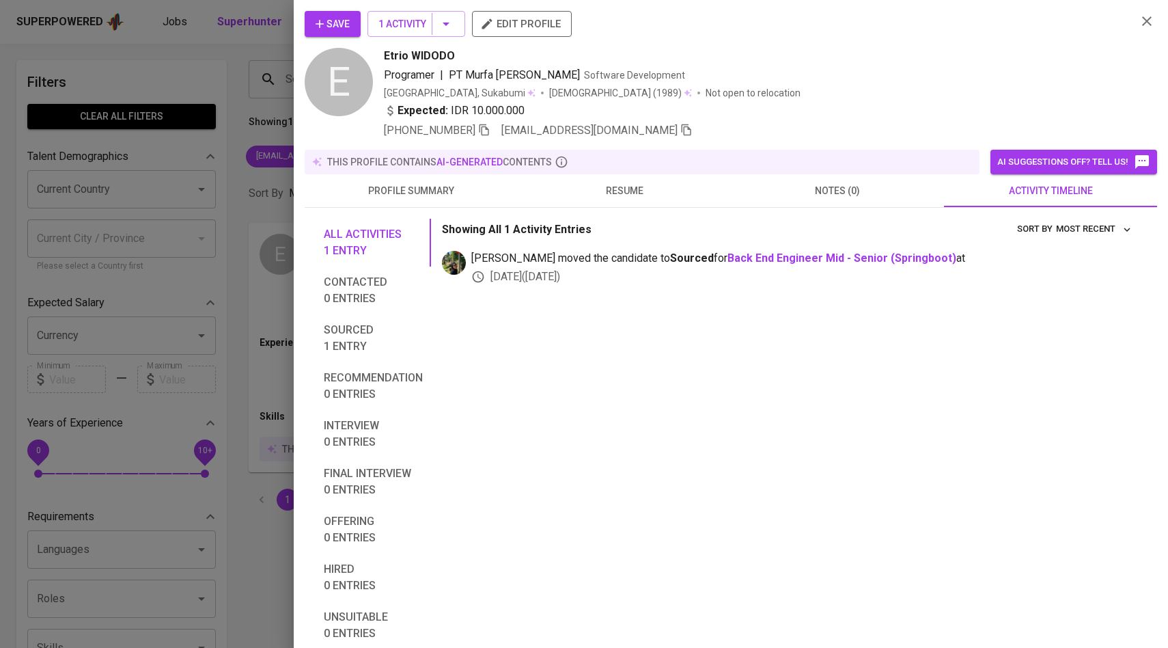
click at [329, 18] on span "Save" at bounding box center [333, 24] width 34 height 17
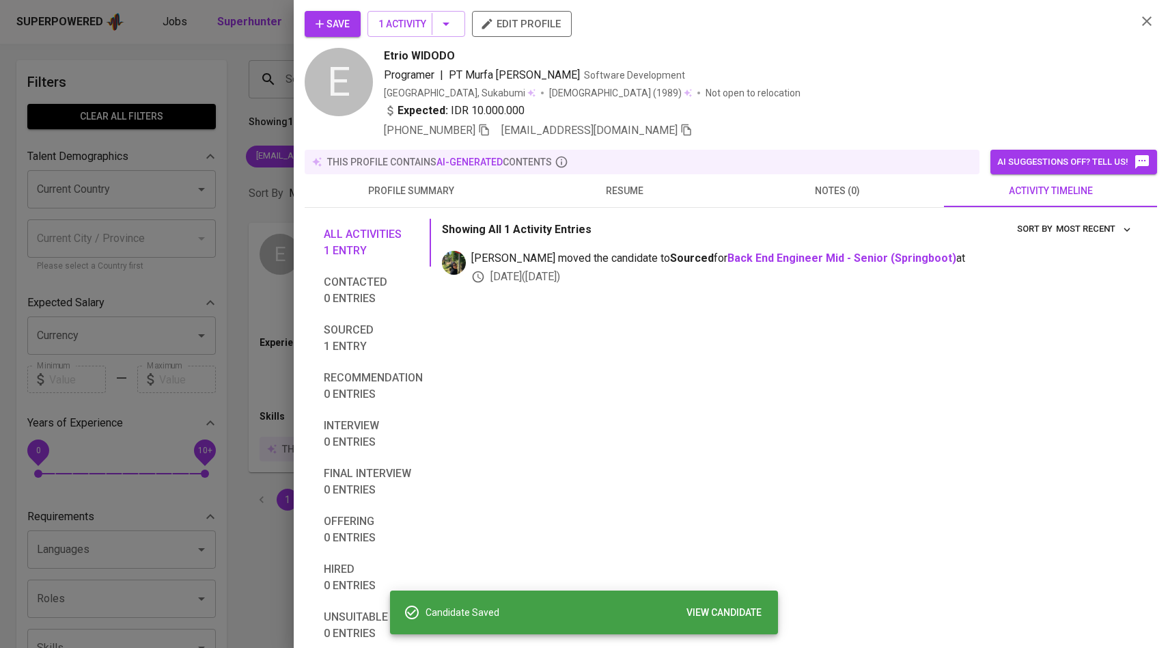
click at [199, 246] on div at bounding box center [584, 324] width 1168 height 648
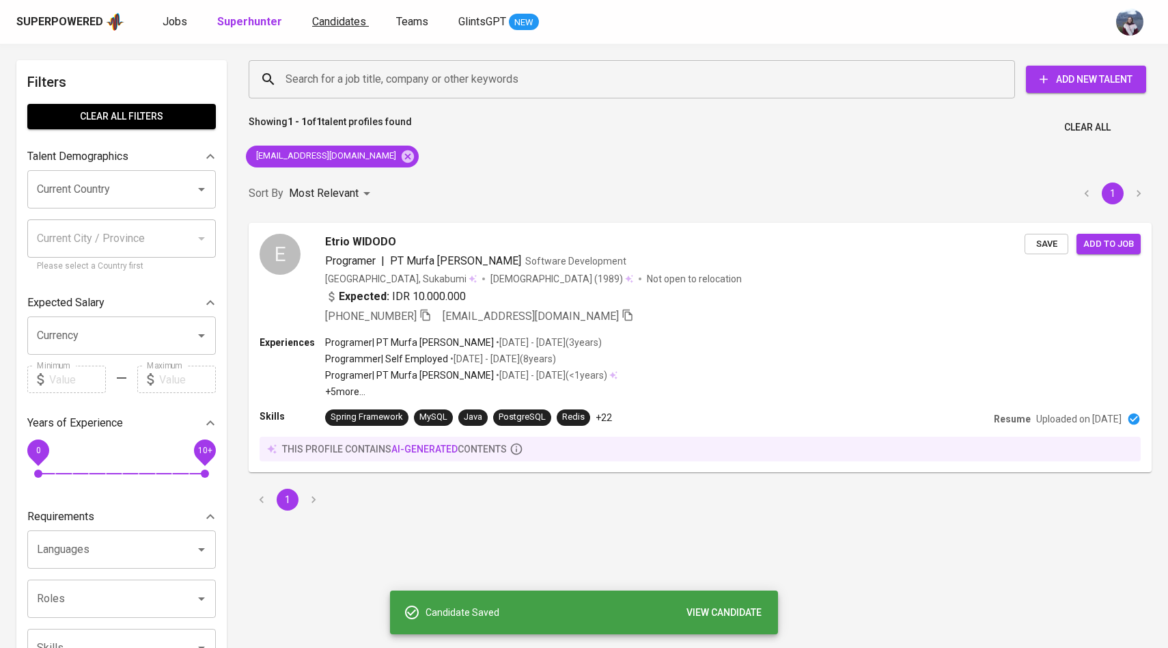
click at [329, 20] on span "Candidates" at bounding box center [339, 21] width 54 height 13
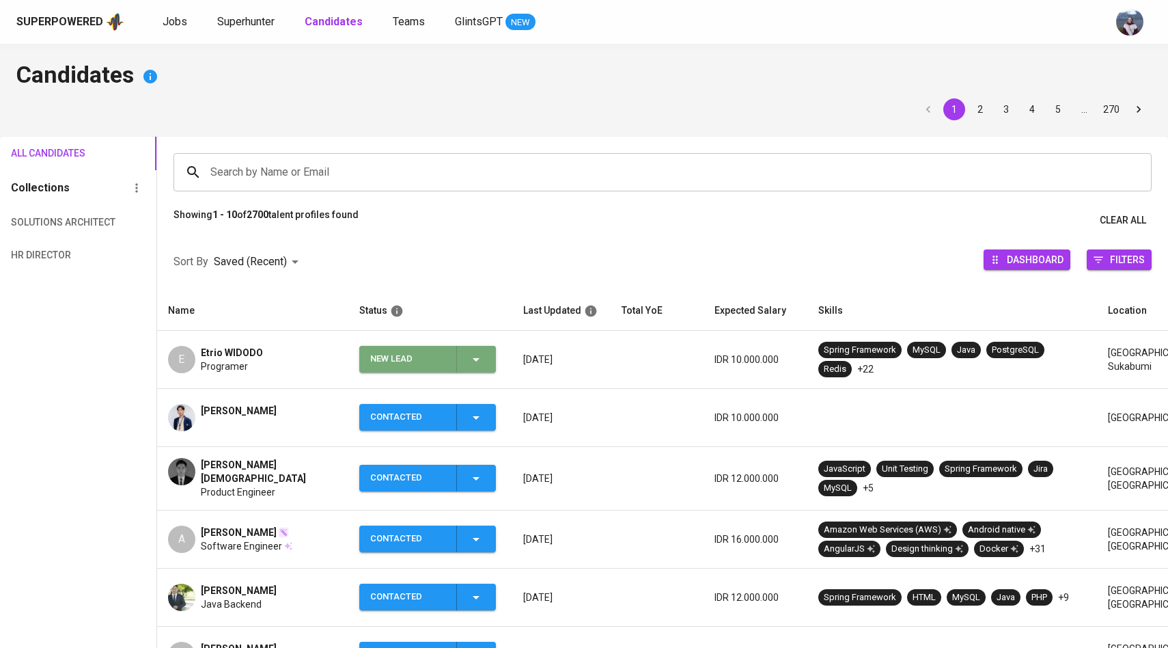
click at [489, 355] on span "New Lead" at bounding box center [428, 359] width 126 height 27
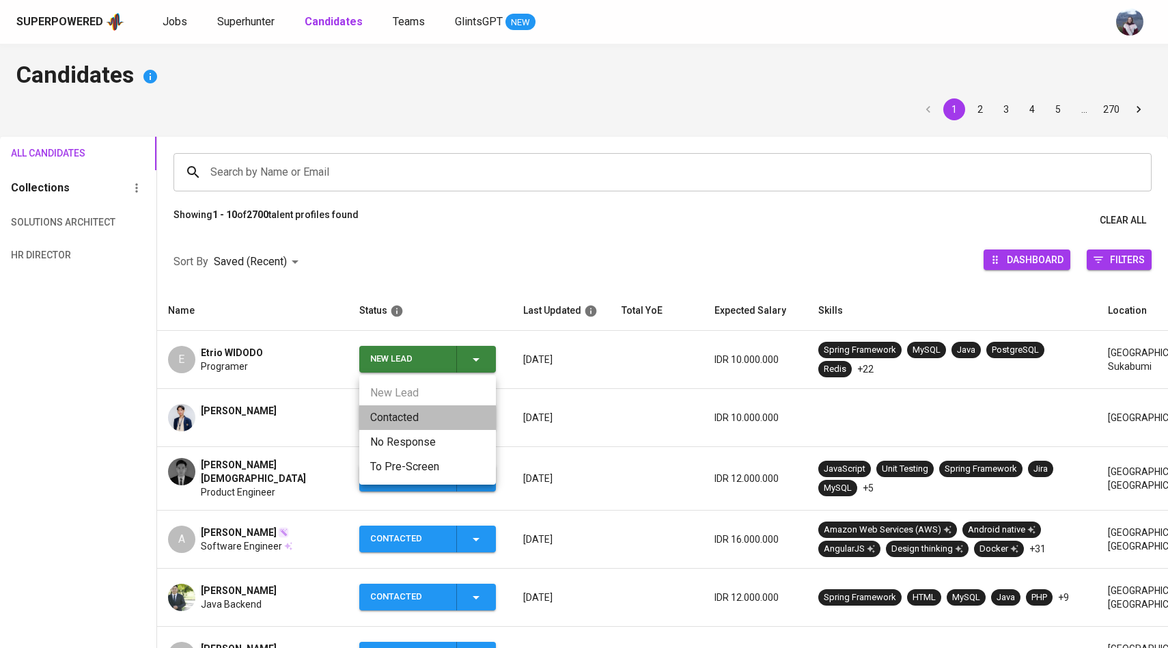
click at [417, 426] on li "Contacted" at bounding box center [427, 417] width 137 height 25
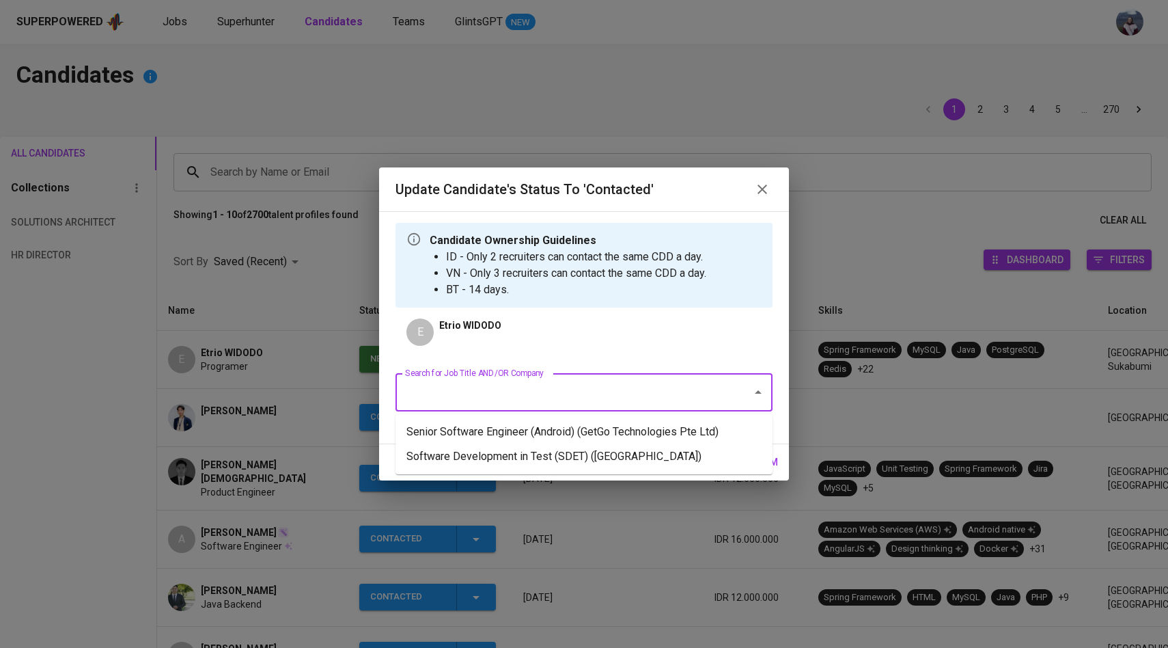
click at [482, 401] on input "Search for Job Title AND/OR Company" at bounding box center [565, 392] width 327 height 26
click at [493, 443] on li "Software Development in Test (SDET) ([GEOGRAPHIC_DATA])" at bounding box center [584, 431] width 377 height 25
type input "sdet"
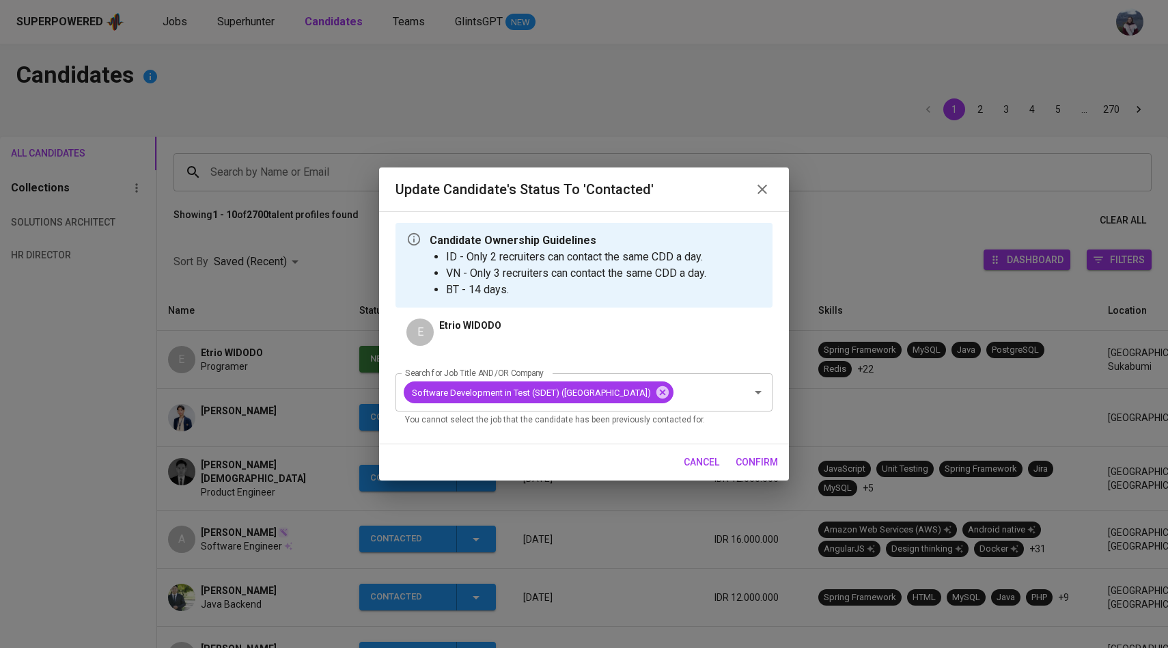
click at [747, 471] on span "confirm" at bounding box center [757, 462] width 42 height 17
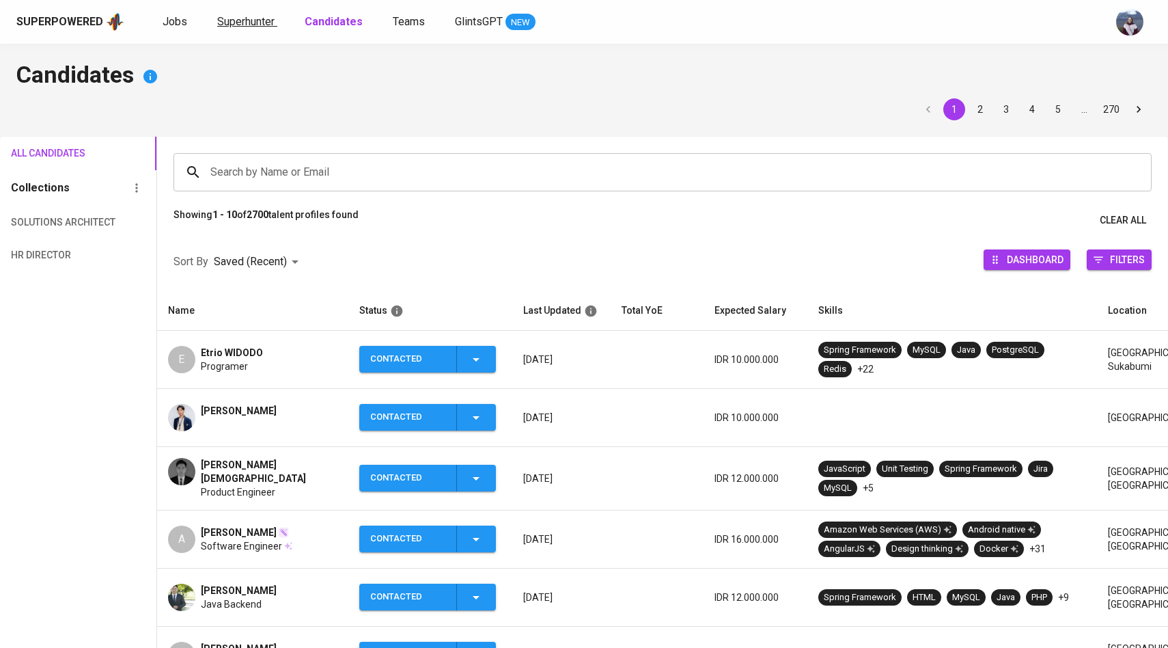
click at [250, 24] on span "Superhunter" at bounding box center [245, 21] width 57 height 13
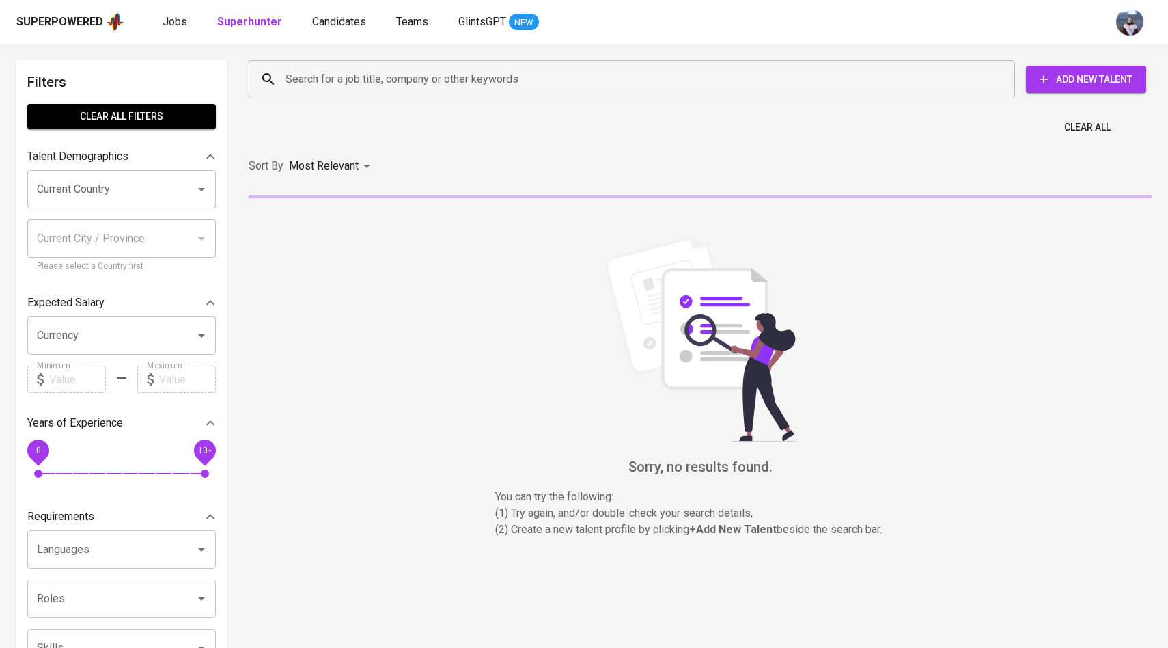
click at [322, 105] on div "Search for a job title, company or other keywords Search for a job title, compa…" at bounding box center [698, 79] width 920 height 60
click at [328, 72] on input "Search for a job title, company or other keywords" at bounding box center [635, 79] width 706 height 26
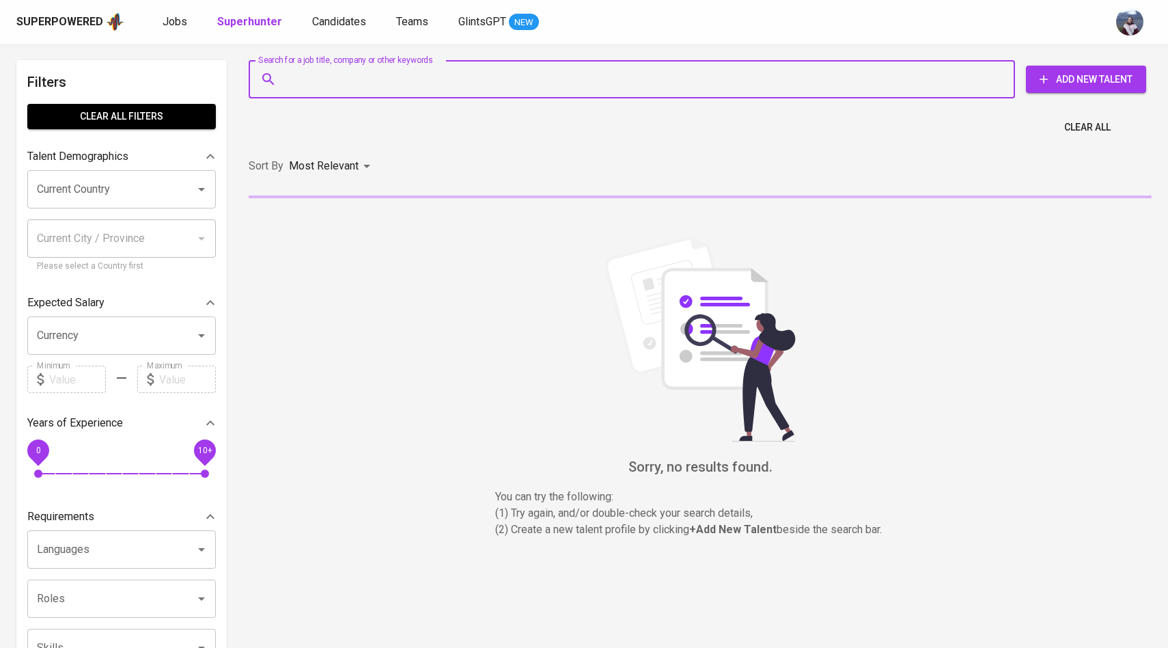
paste input "pramusintokh@gmail.com"
type input "pramusintokh@gmail.com"
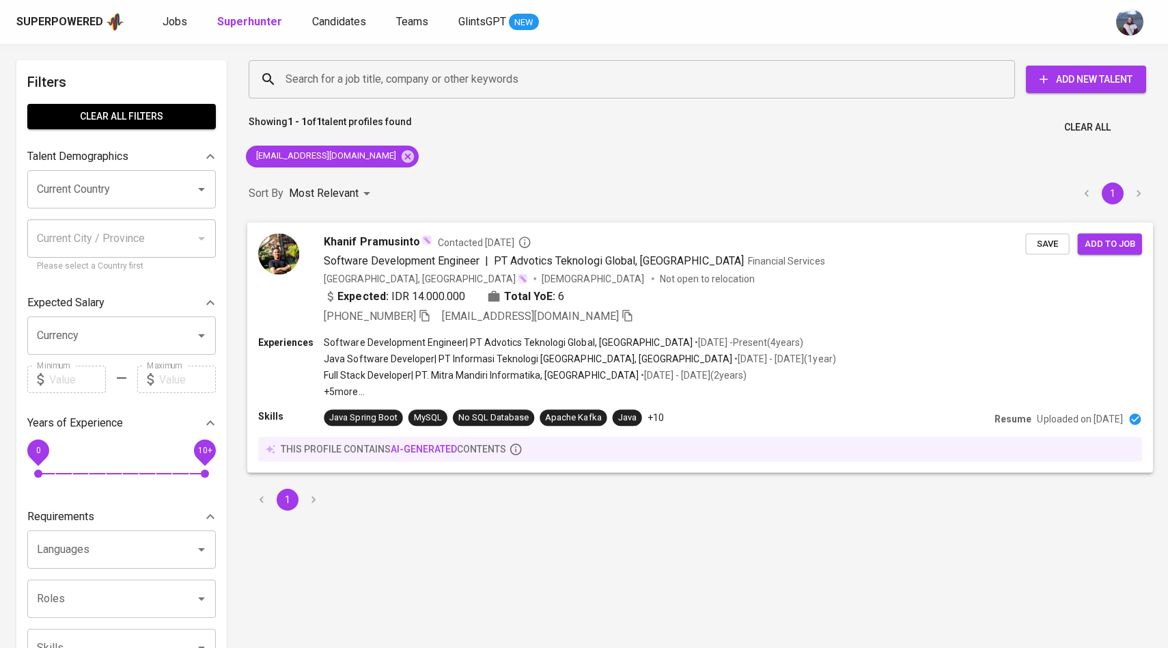
click at [295, 271] on div at bounding box center [278, 253] width 41 height 41
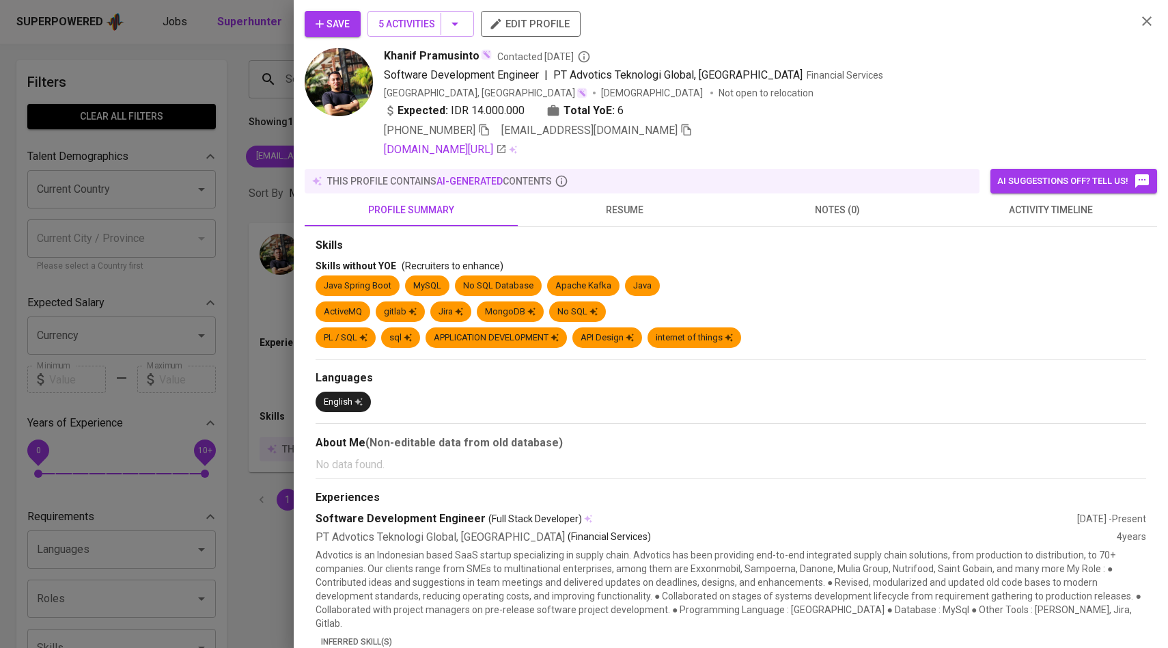
click at [1057, 189] on button "AI suggestions off? Tell us!" at bounding box center [1074, 181] width 167 height 25
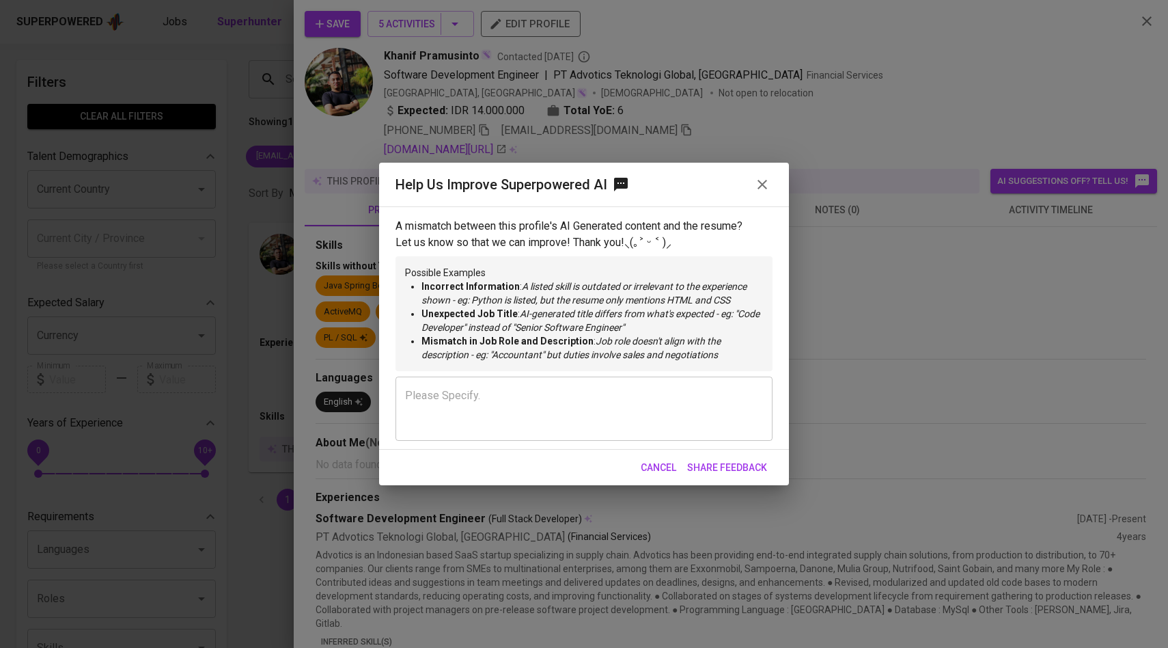
click at [968, 250] on div "Help Us Improve Superpowered AI A mismatch between this profile's AI Generated …" at bounding box center [584, 324] width 1168 height 648
click at [769, 179] on icon "button" at bounding box center [762, 184] width 16 height 16
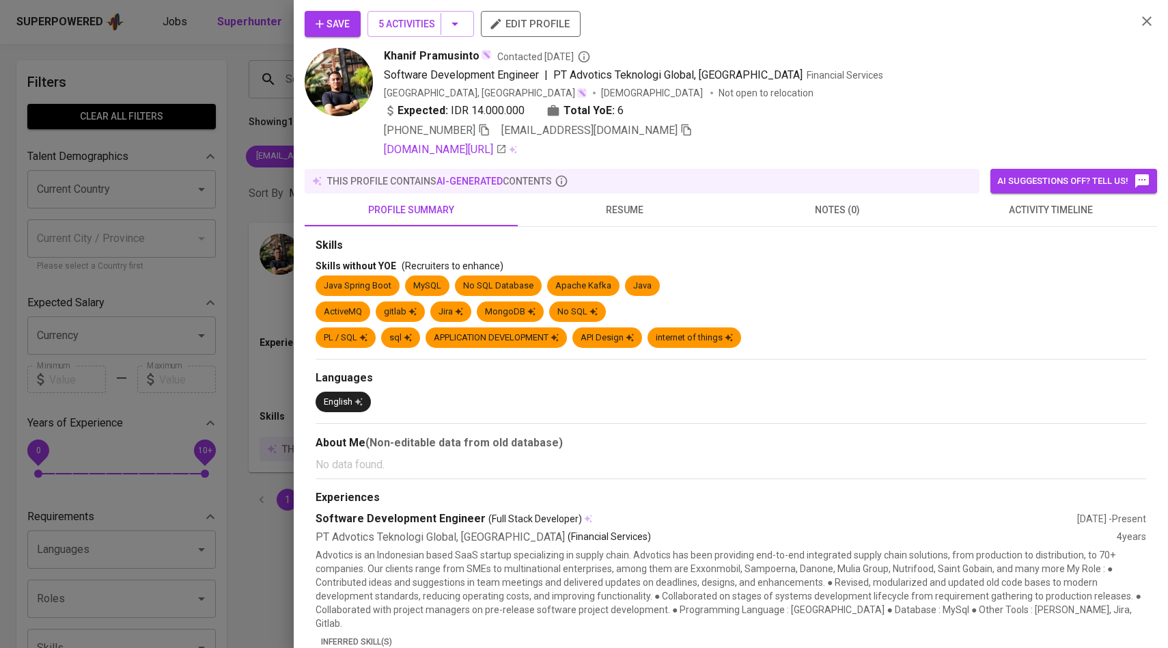
click at [1014, 208] on span "activity timeline" at bounding box center [1050, 210] width 197 height 17
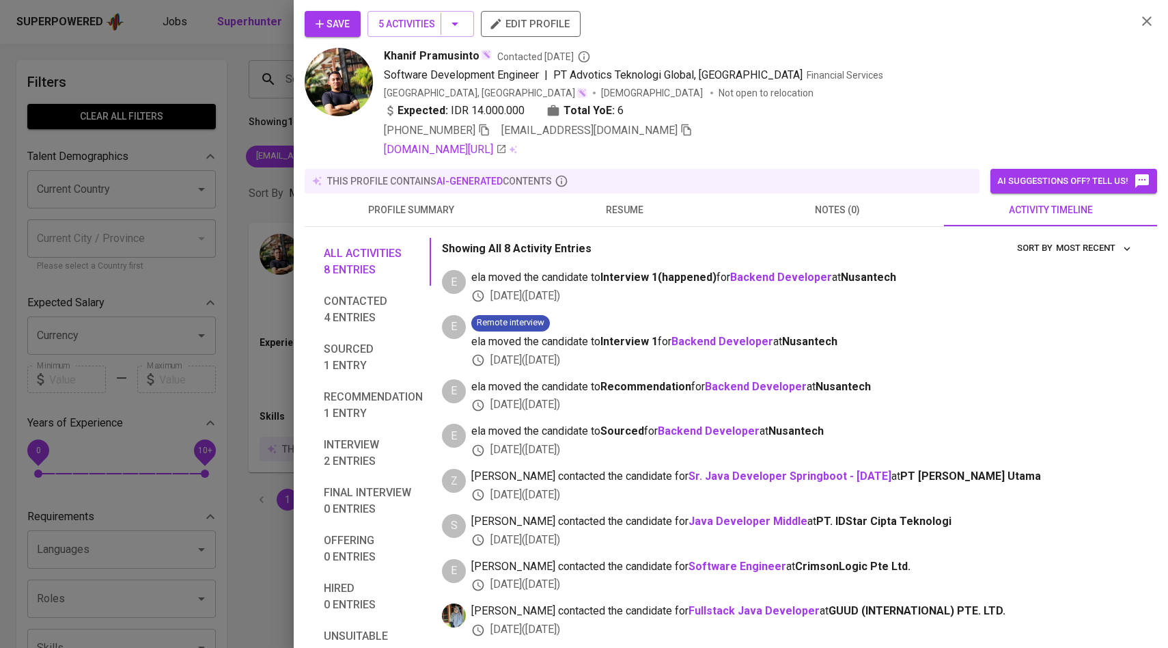
click at [335, 20] on span "Save" at bounding box center [333, 24] width 34 height 17
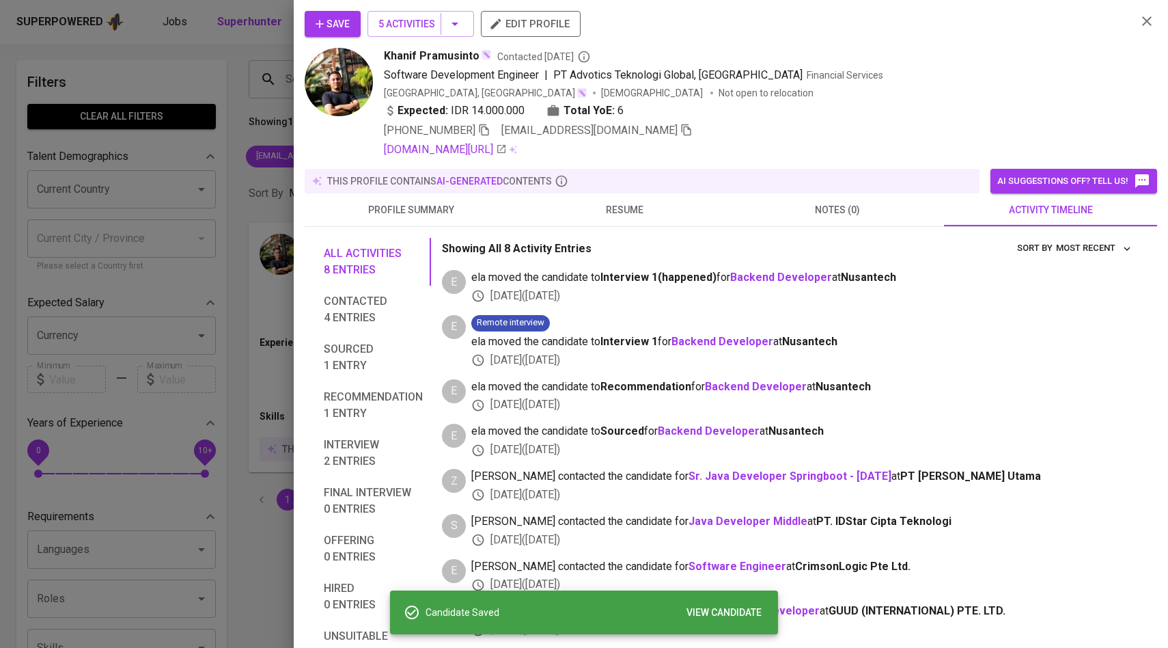
click at [216, 220] on div at bounding box center [584, 324] width 1168 height 648
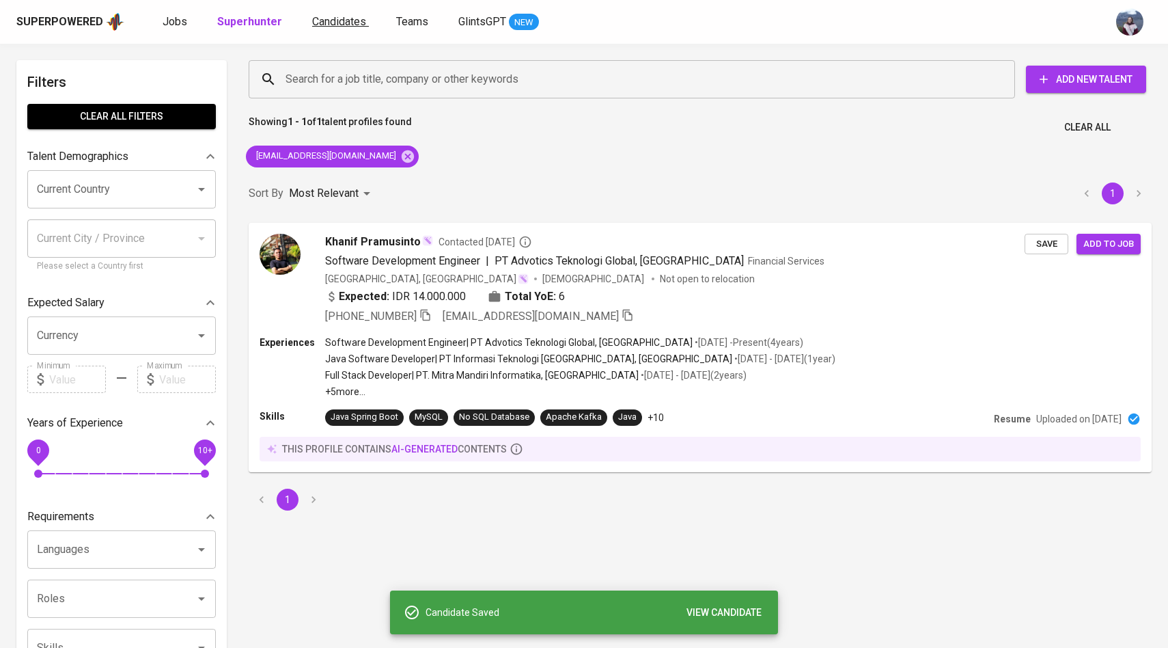
click at [335, 25] on span "Candidates" at bounding box center [339, 21] width 54 height 13
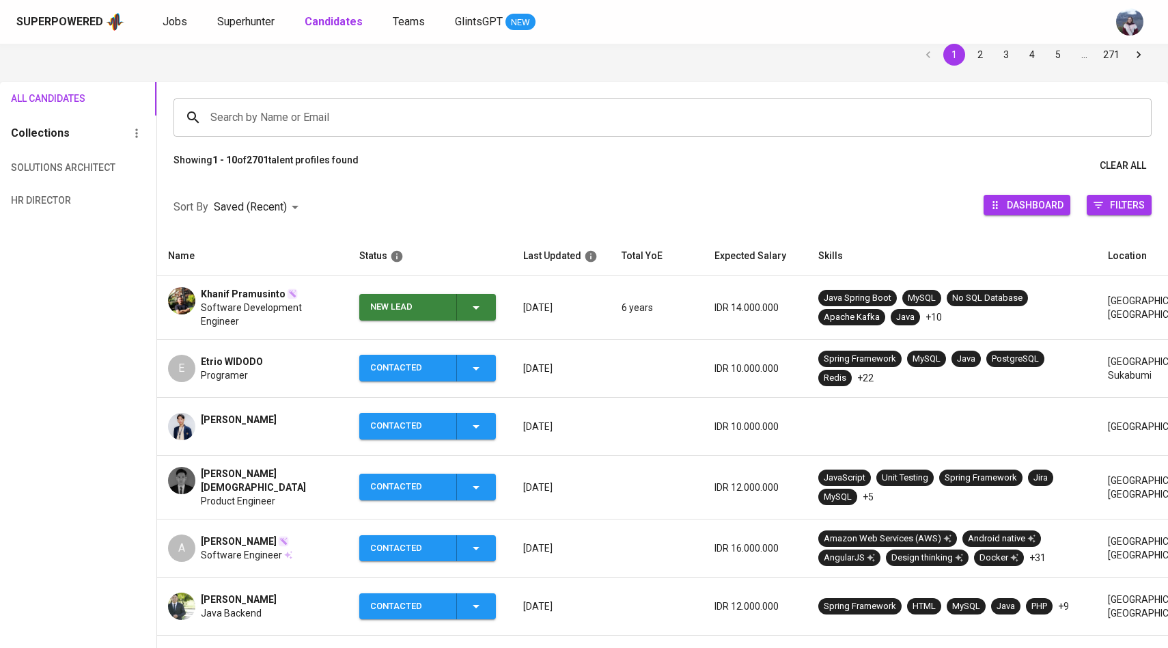
scroll to position [60, 0]
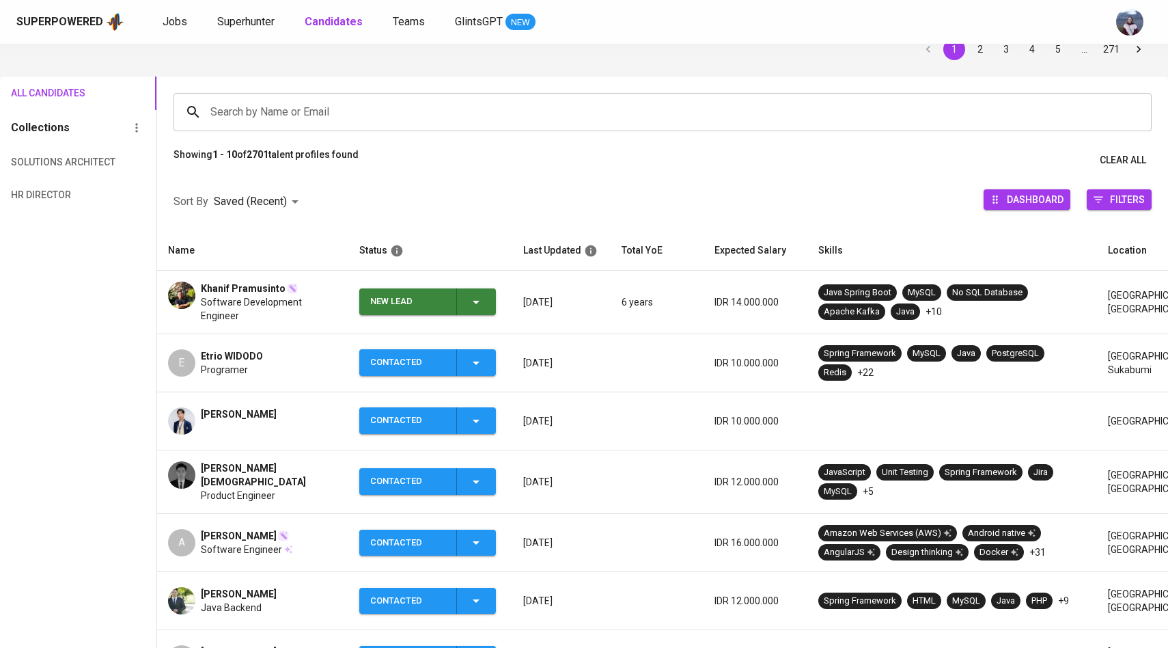
click at [472, 297] on icon "button" at bounding box center [476, 302] width 16 height 16
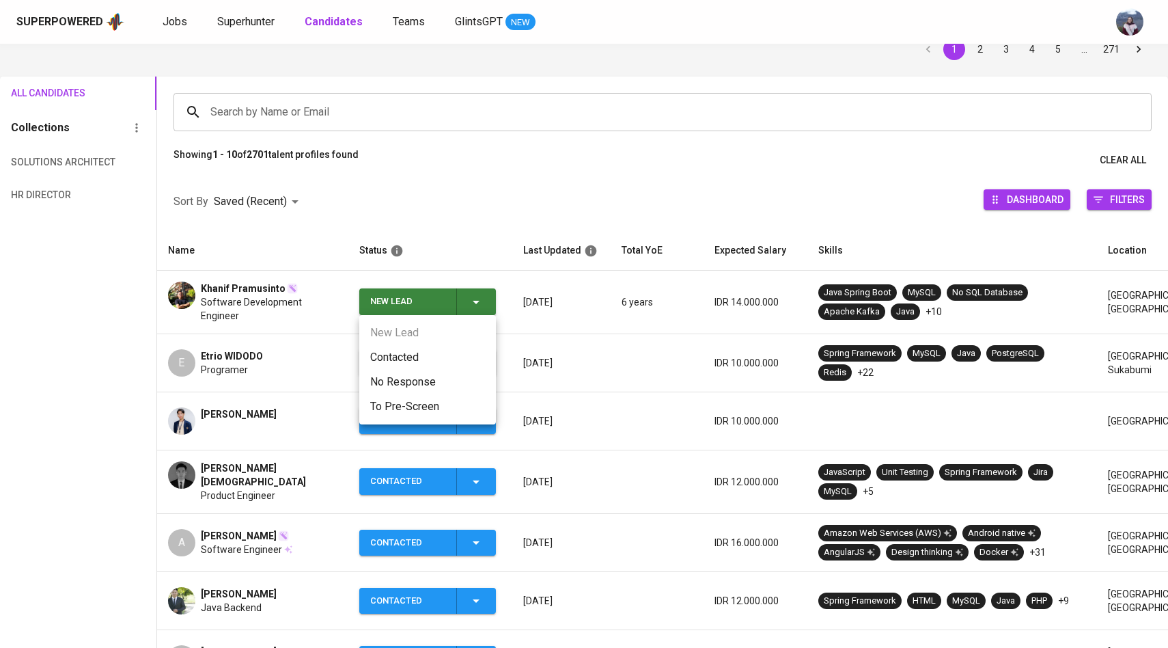
click at [404, 350] on li "Contacted" at bounding box center [427, 357] width 137 height 25
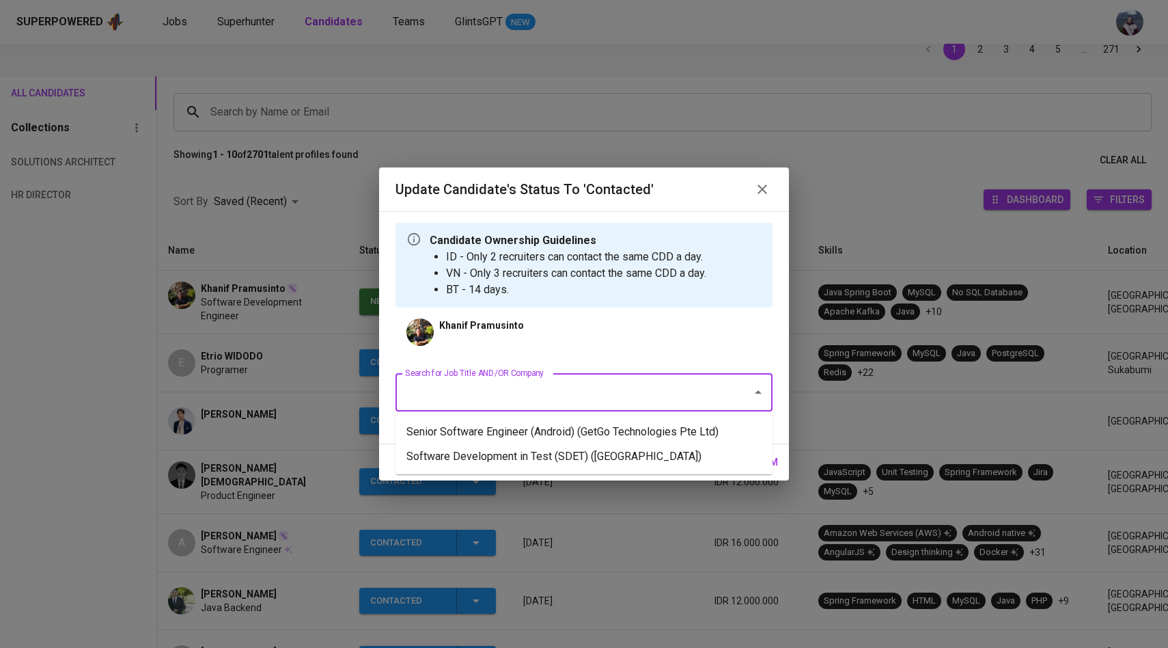
click at [495, 387] on input "Search for Job Title AND/OR Company" at bounding box center [565, 392] width 327 height 26
click at [519, 456] on li "Software Development in Test (SDET) ([GEOGRAPHIC_DATA])" at bounding box center [584, 456] width 377 height 25
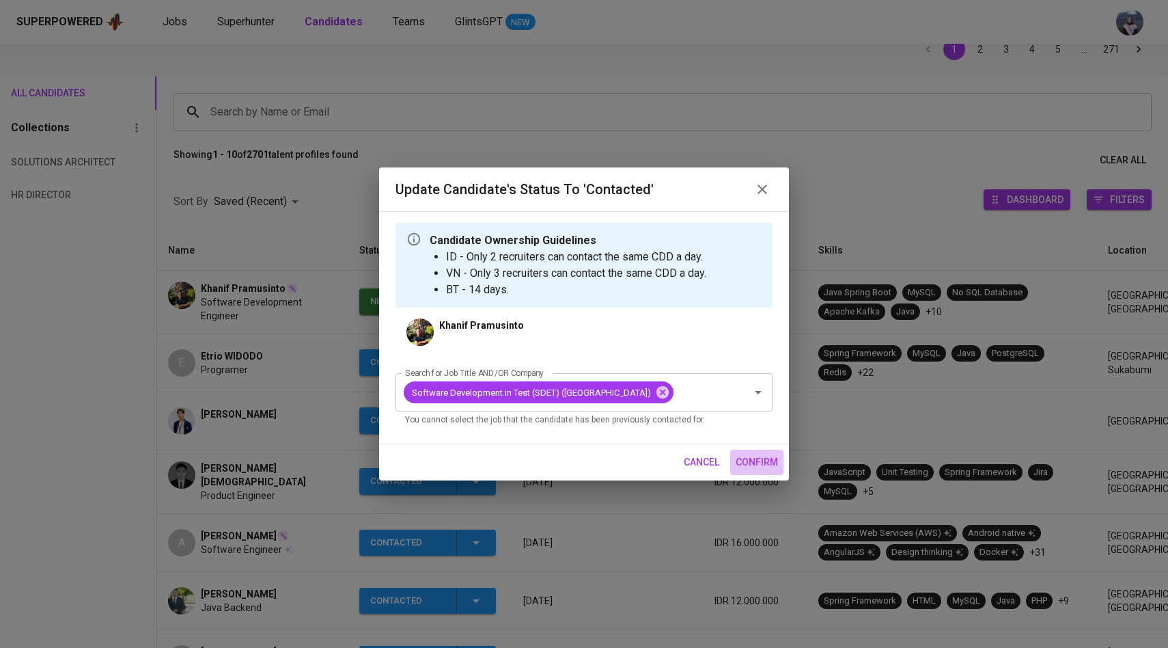
click at [757, 471] on span "confirm" at bounding box center [757, 462] width 42 height 17
